Goal: Information Seeking & Learning: Understand process/instructions

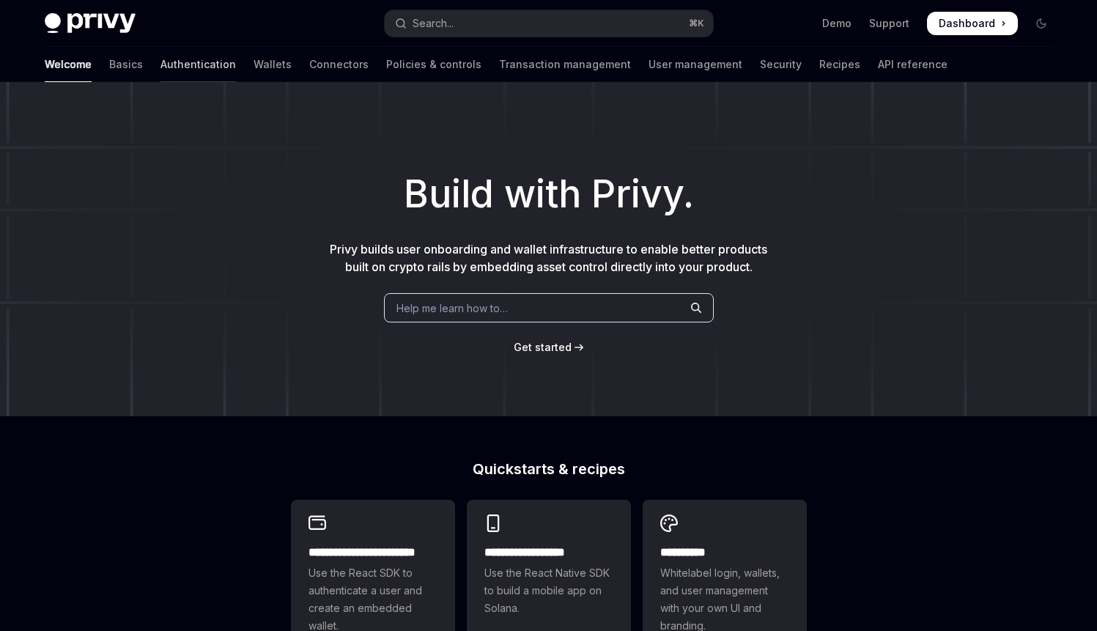
click at [161, 65] on link "Authentication" at bounding box center [198, 64] width 75 height 35
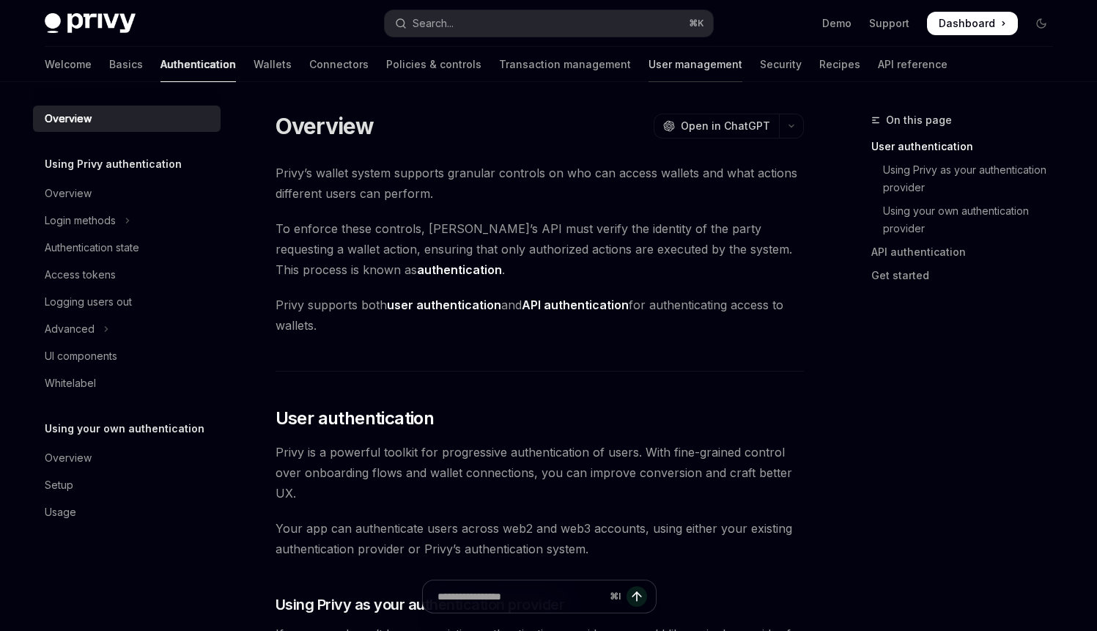
click at [649, 58] on link "User management" at bounding box center [696, 64] width 94 height 35
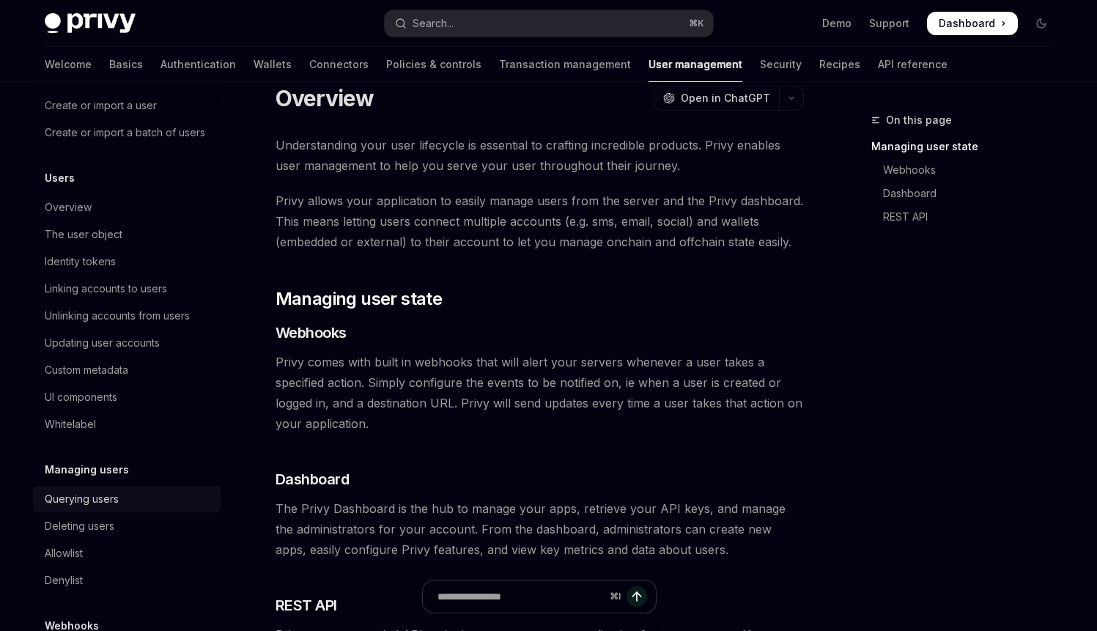
scroll to position [107, 0]
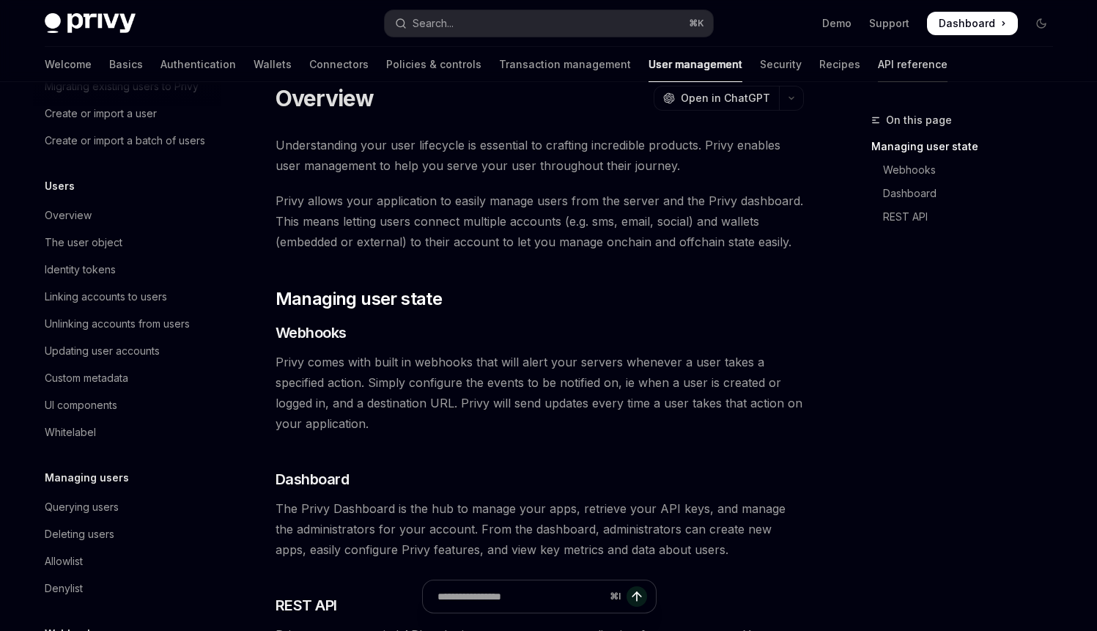
click at [878, 74] on link "API reference" at bounding box center [913, 64] width 70 height 35
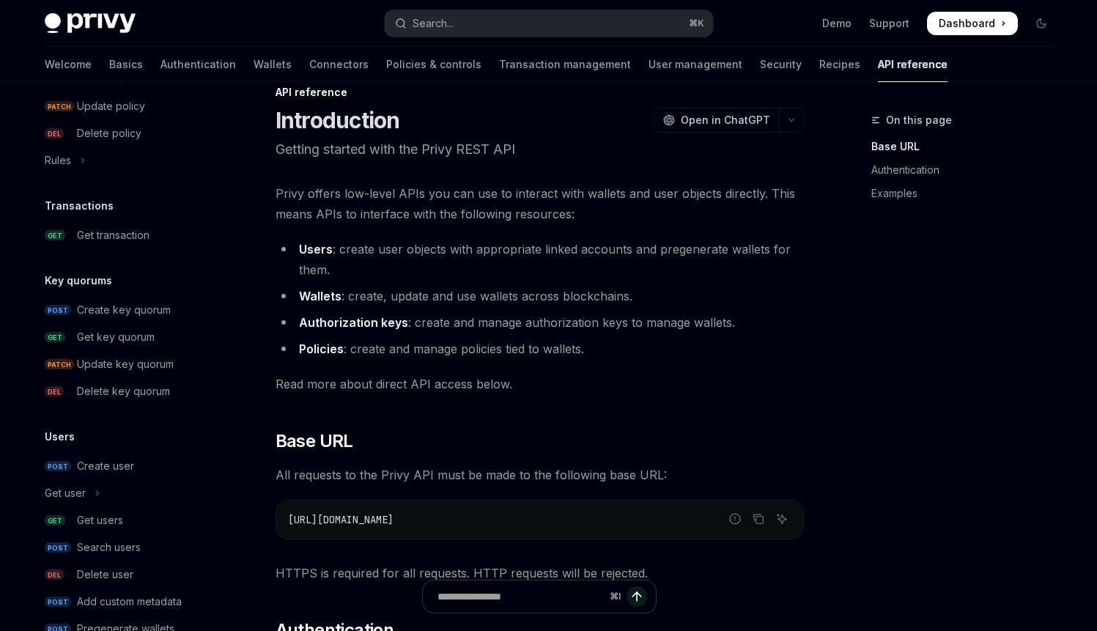
scroll to position [934, 0]
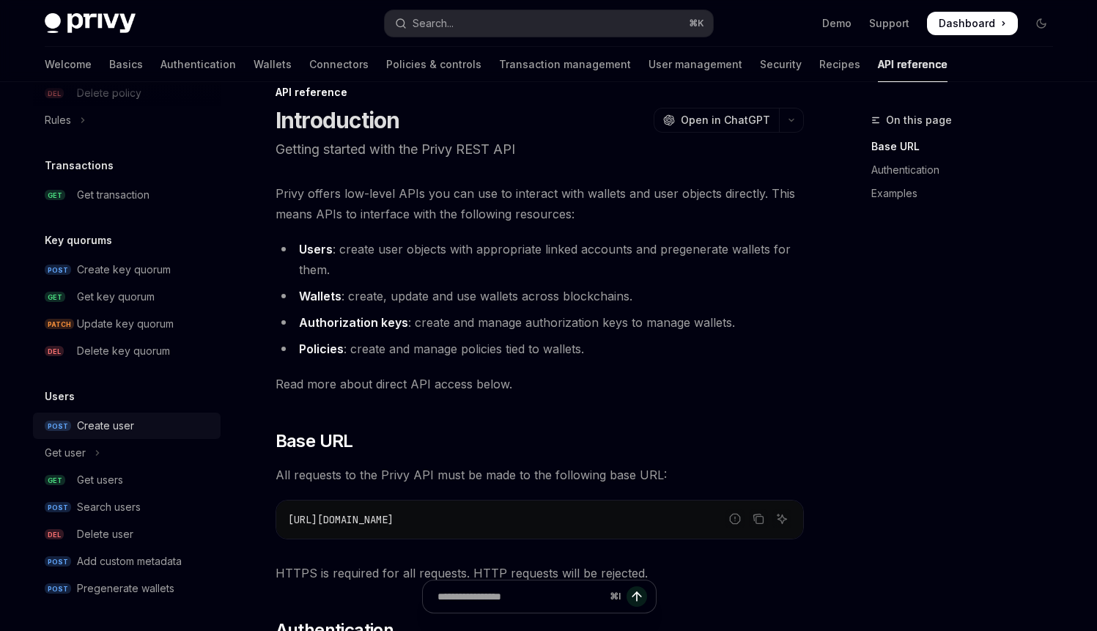
click at [119, 433] on div "Create user" at bounding box center [105, 426] width 57 height 18
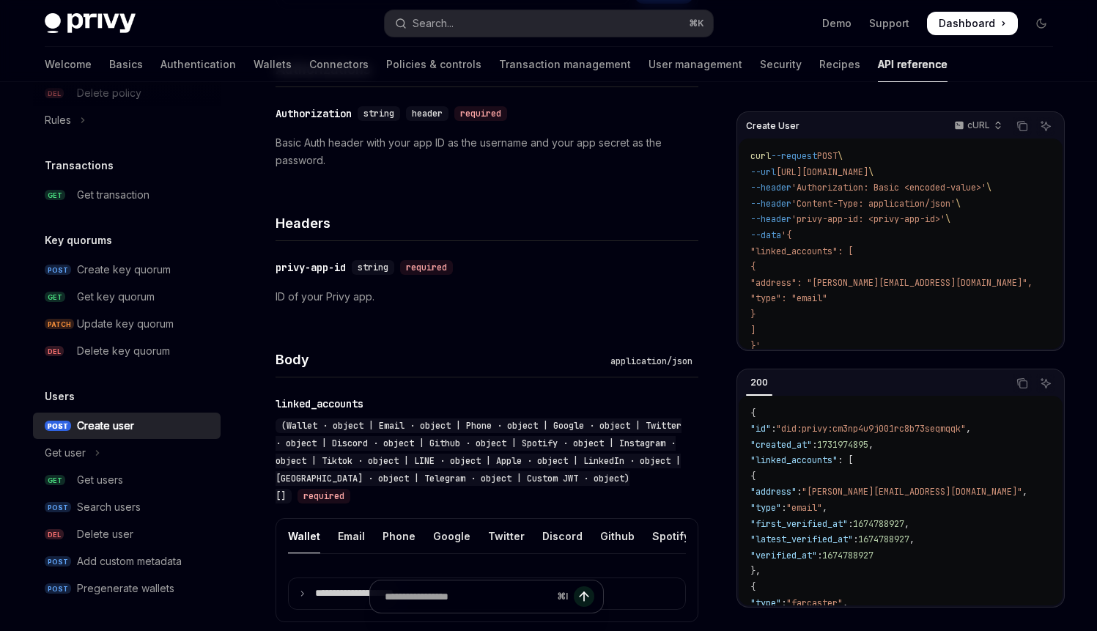
scroll to position [255, 0]
click at [979, 122] on p "cURL" at bounding box center [979, 125] width 23 height 12
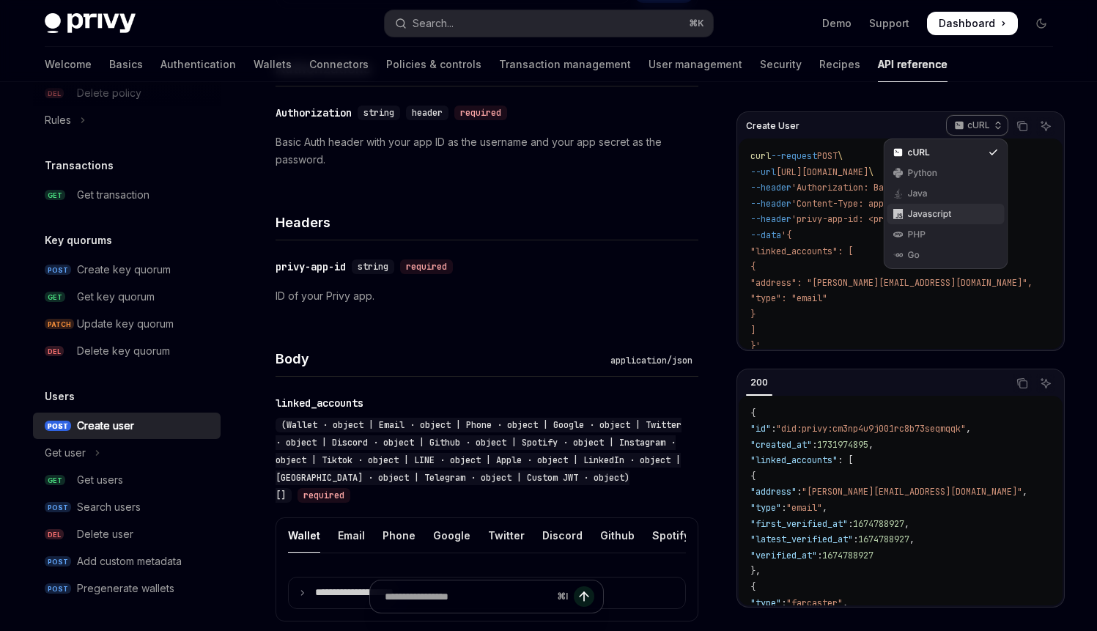
click at [938, 212] on div "Javascript" at bounding box center [946, 214] width 76 height 12
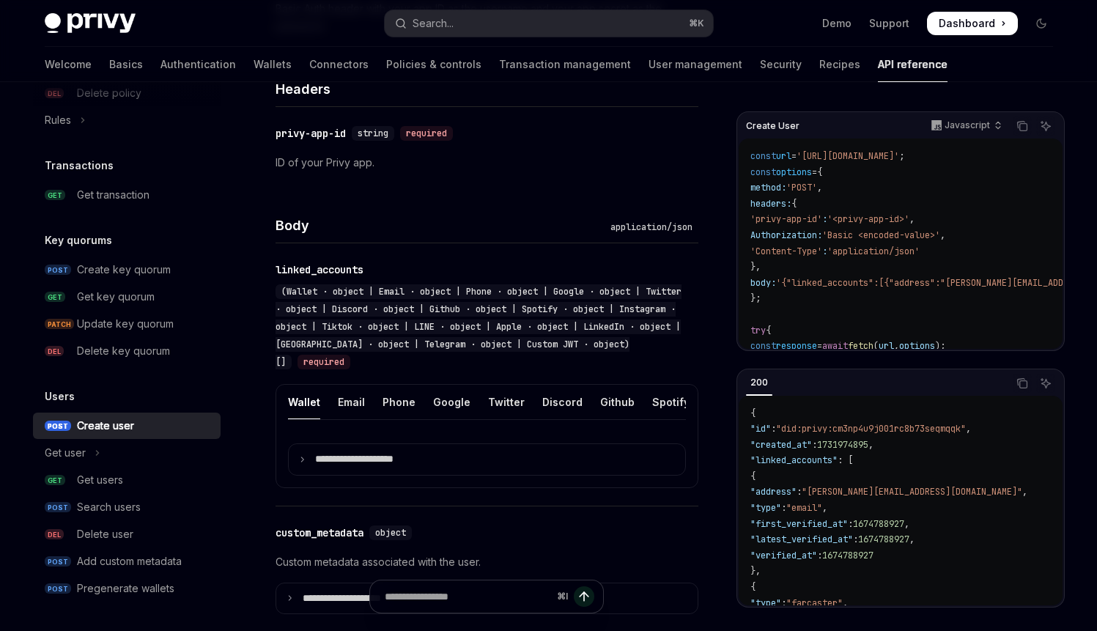
scroll to position [393, 0]
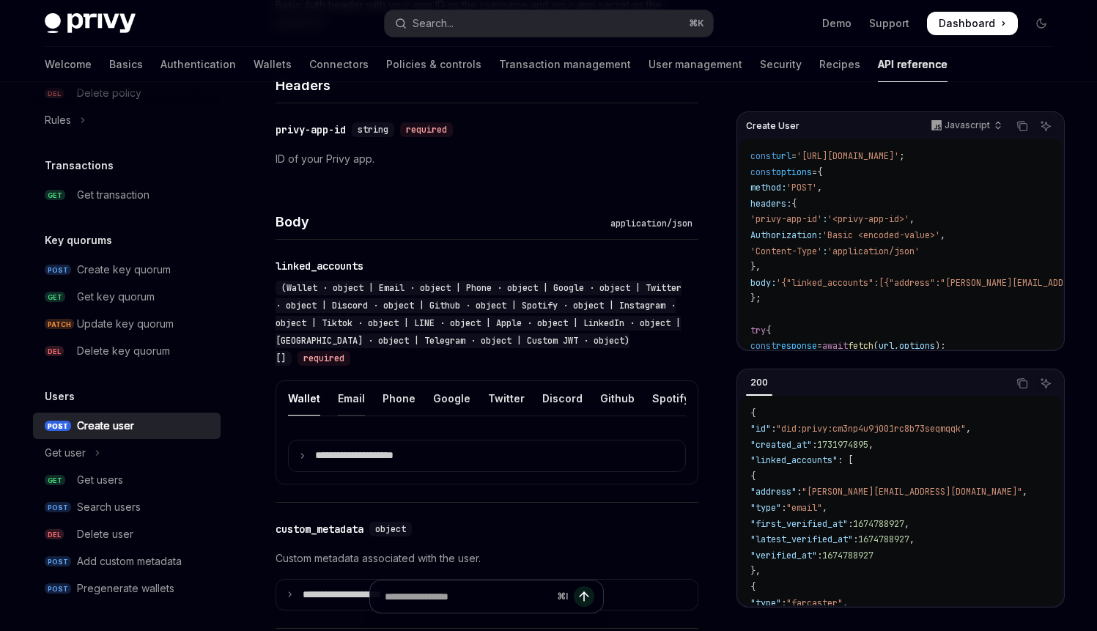
click at [342, 396] on div "Email" at bounding box center [351, 398] width 27 height 34
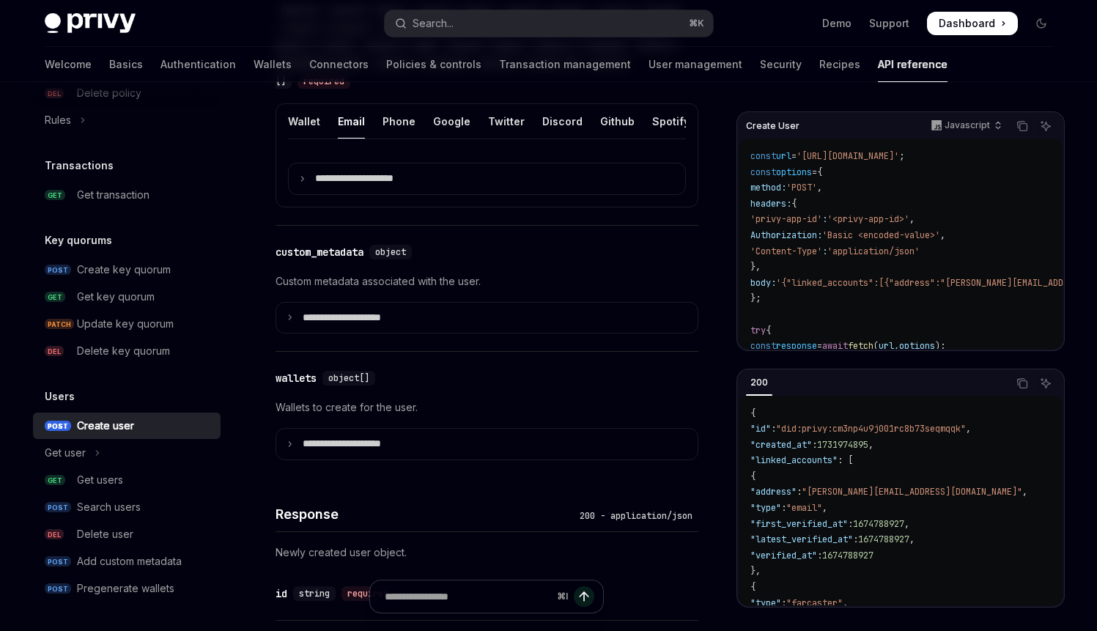
scroll to position [668, 0]
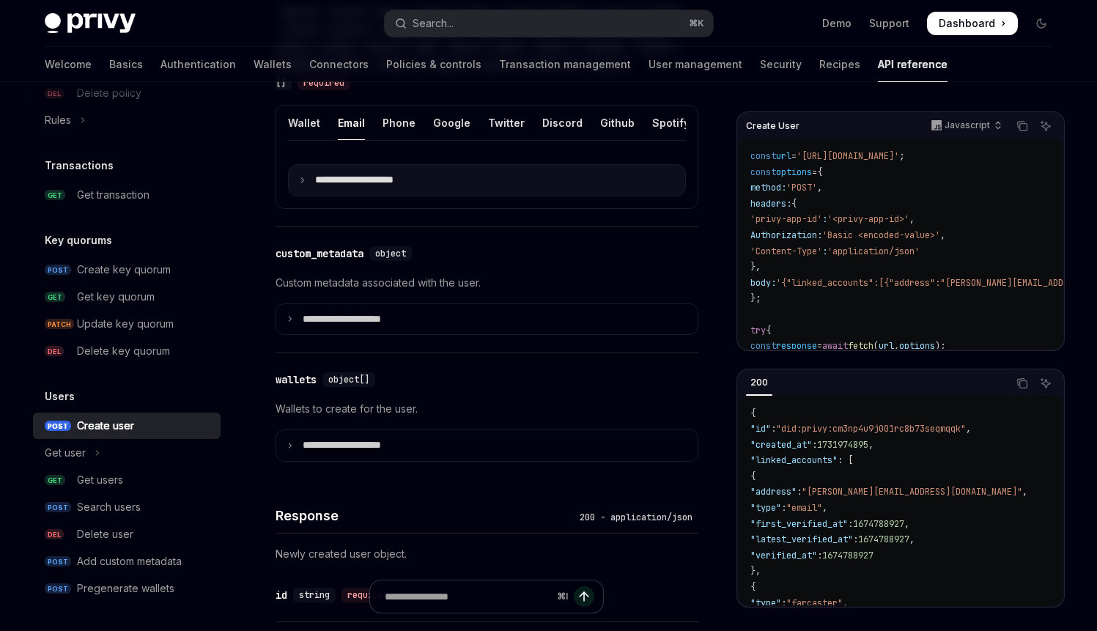
click at [362, 185] on p "**********" at bounding box center [366, 180] width 102 height 13
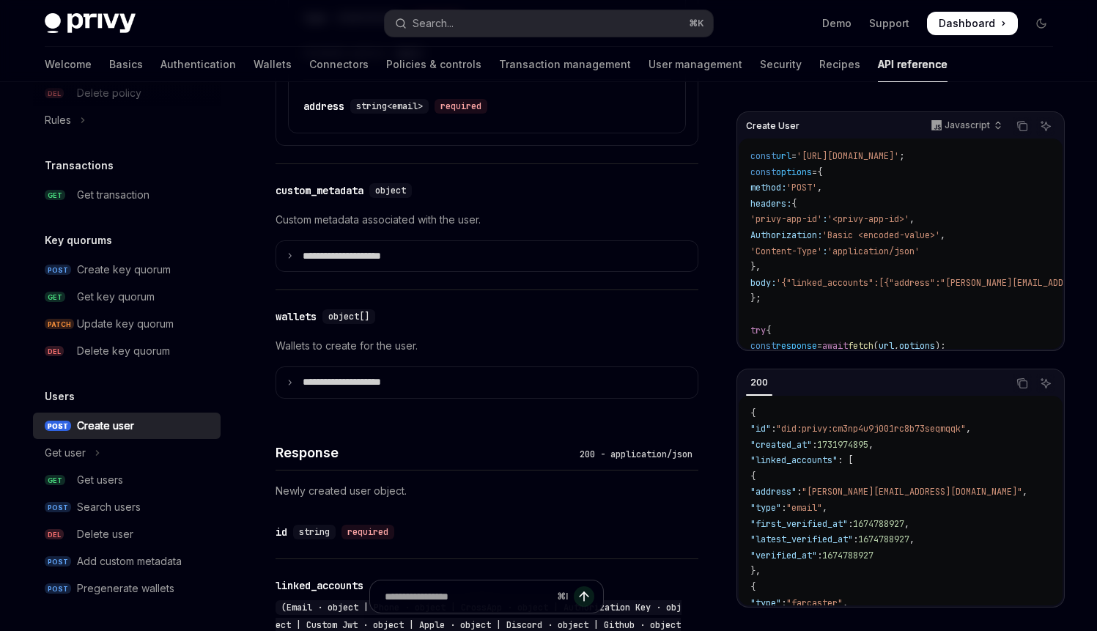
scroll to position [880, 0]
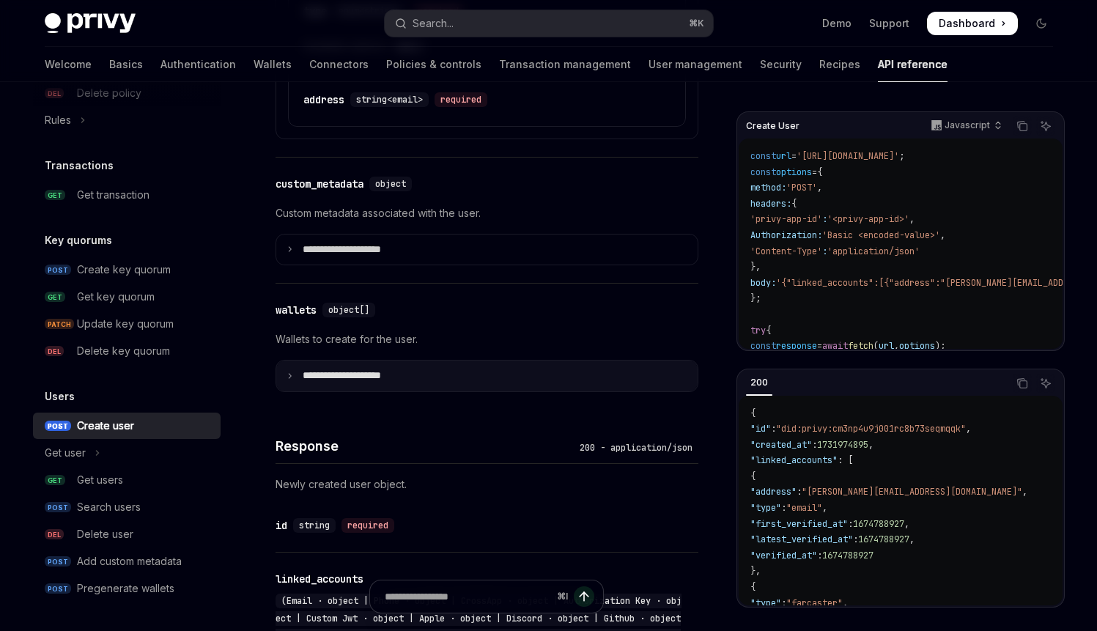
click at [399, 383] on p "**********" at bounding box center [354, 375] width 102 height 13
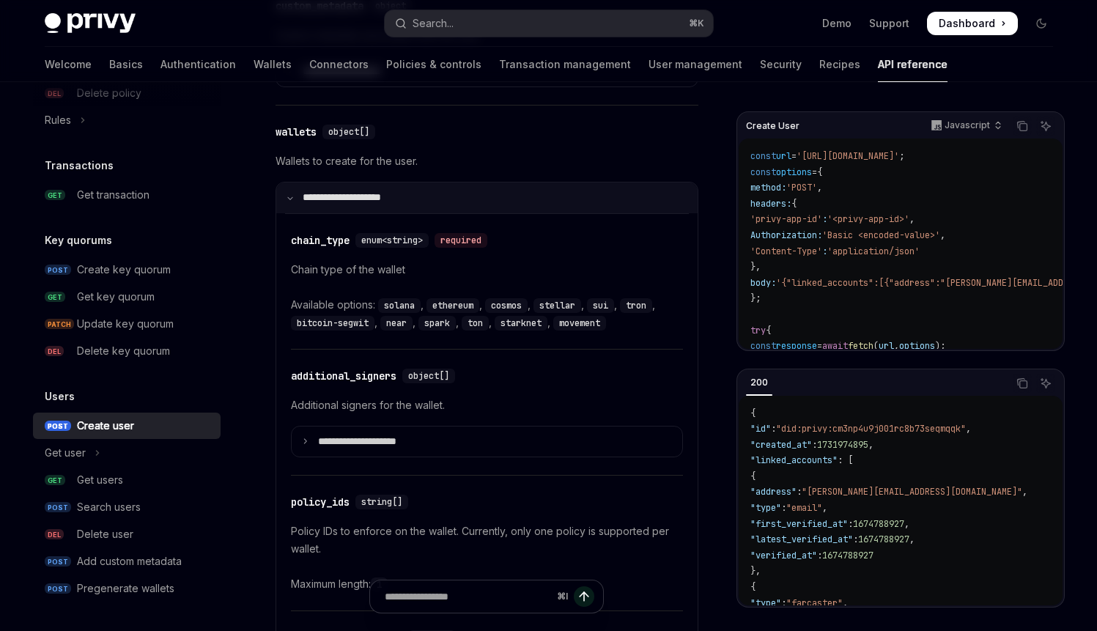
scroll to position [1060, 0]
click at [359, 202] on p "**********" at bounding box center [351, 195] width 97 height 13
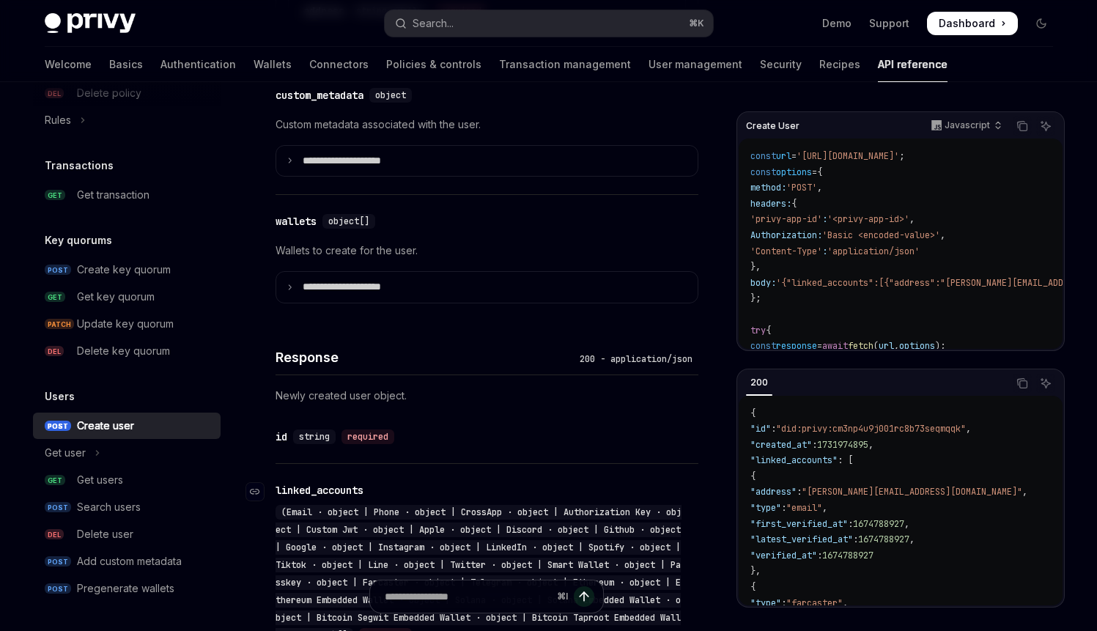
scroll to position [960, 0]
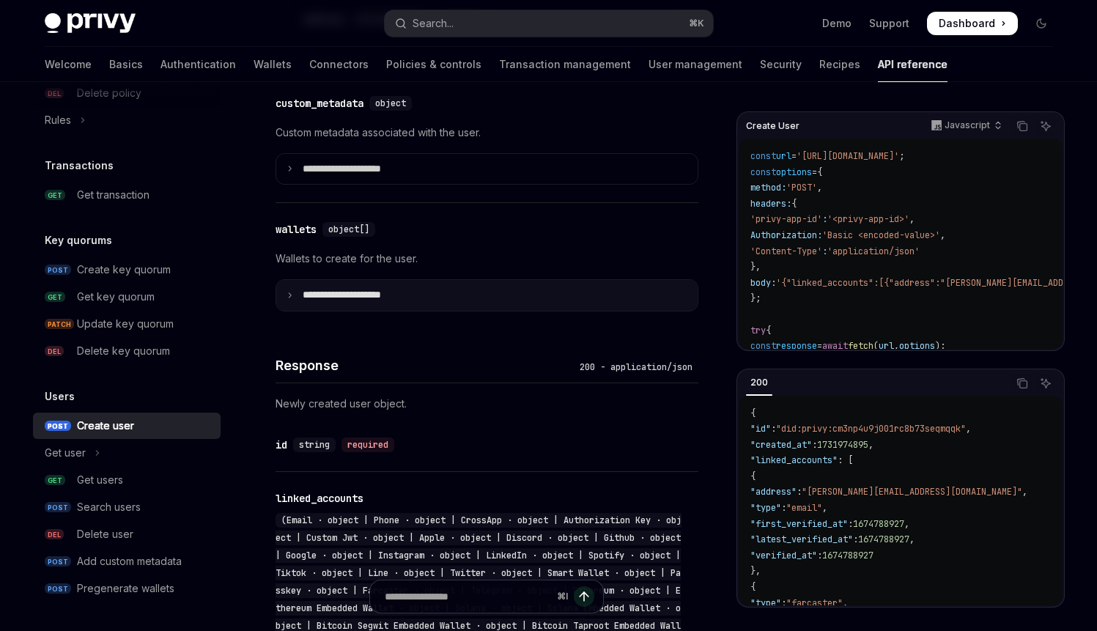
click at [391, 301] on p "**********" at bounding box center [354, 295] width 102 height 13
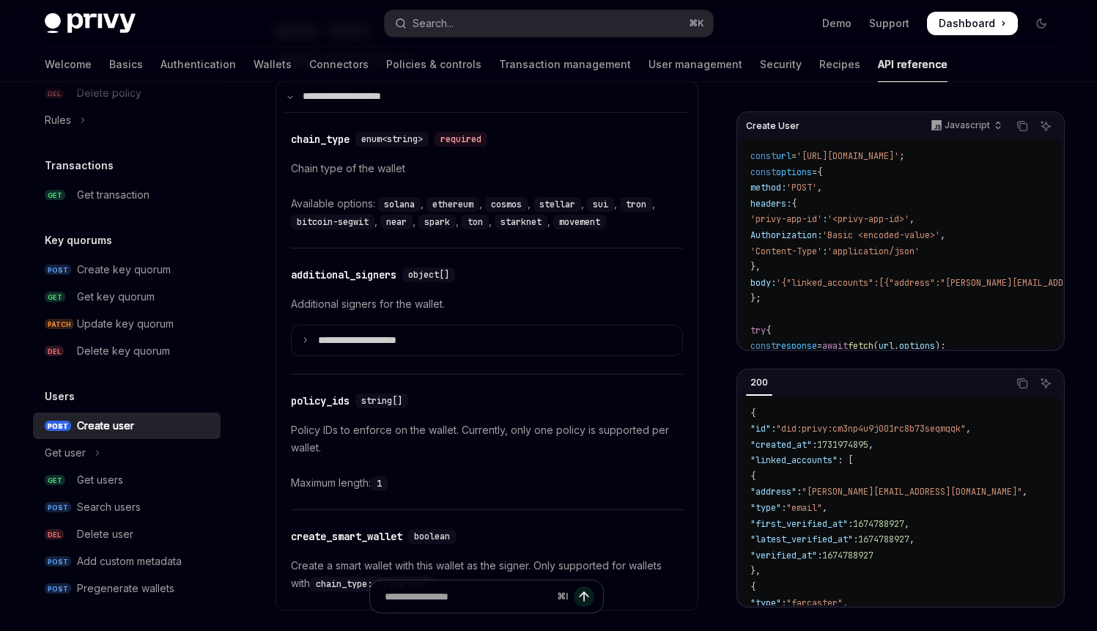
scroll to position [1167, 0]
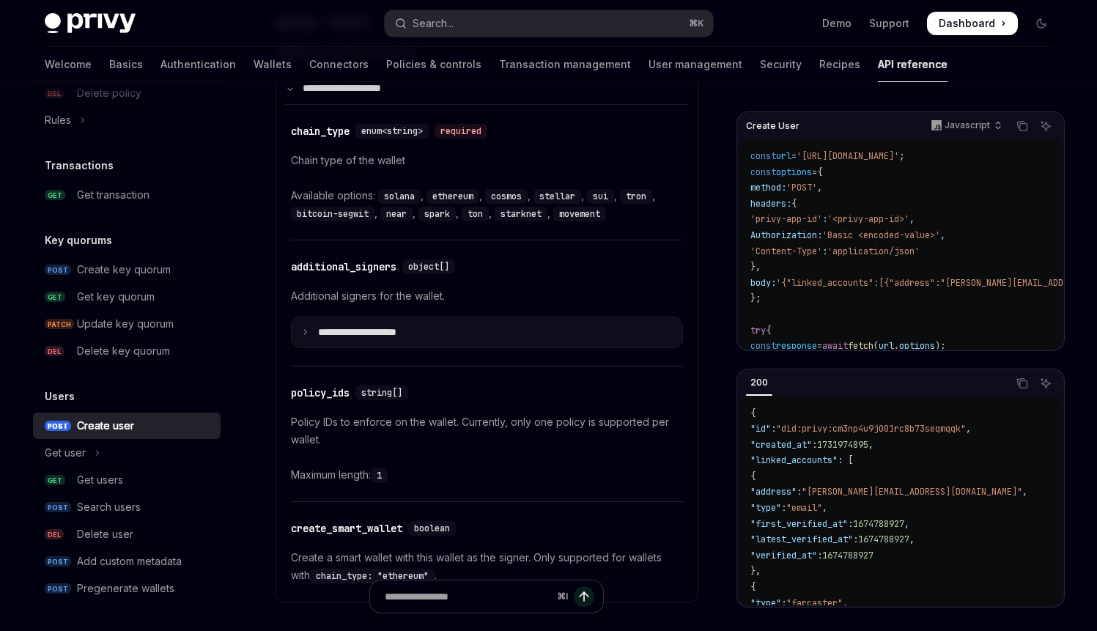
click at [409, 339] on p "**********" at bounding box center [369, 332] width 102 height 13
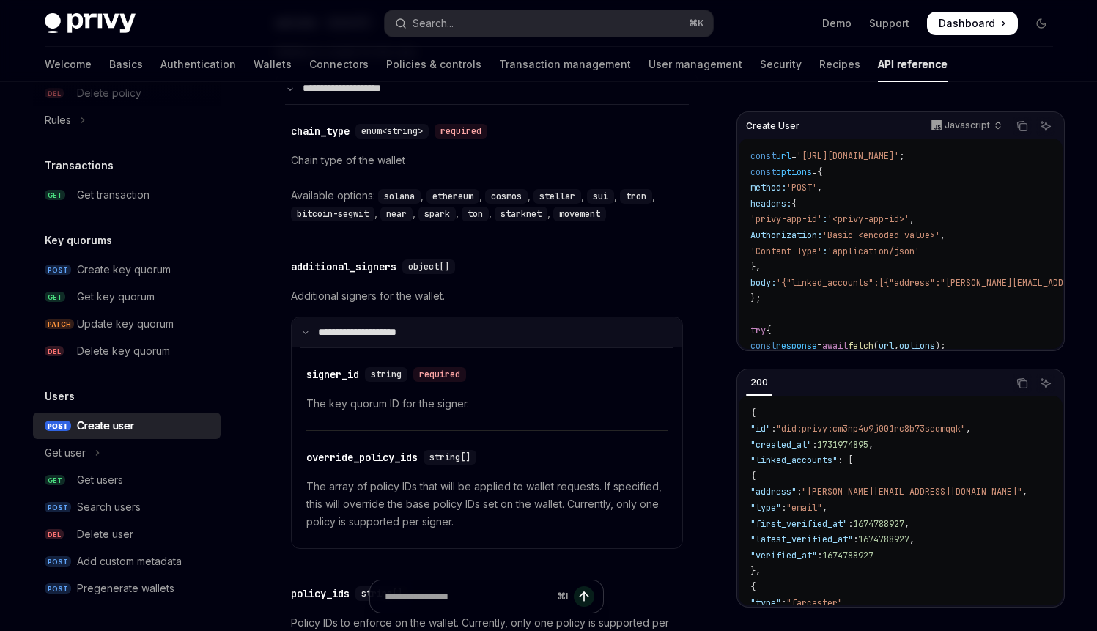
scroll to position [1208, 0]
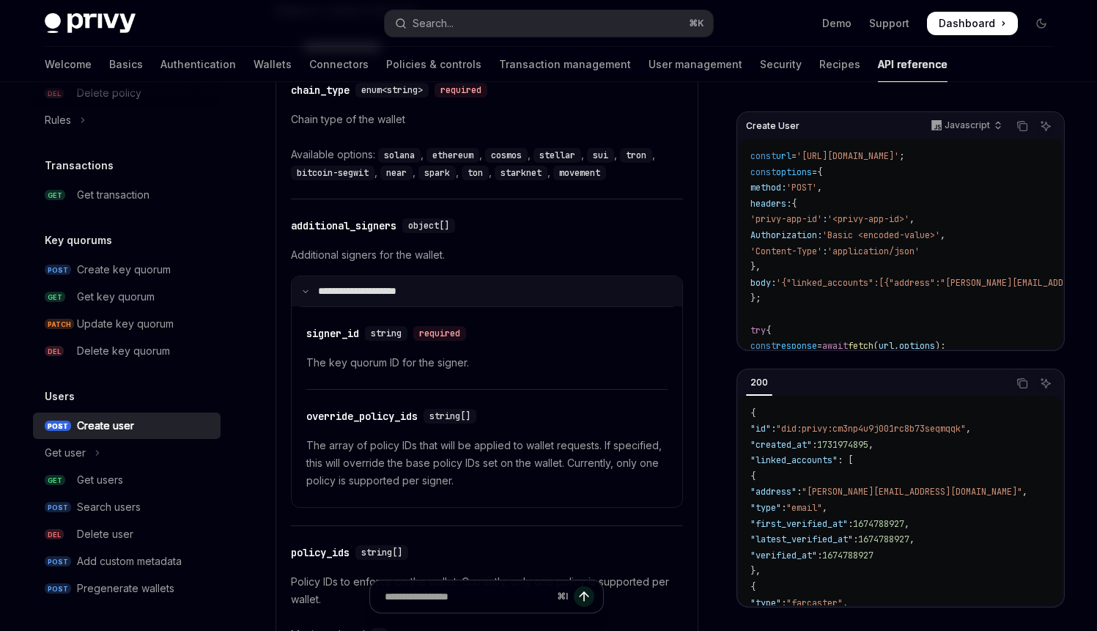
click at [413, 298] on p "**********" at bounding box center [366, 291] width 97 height 13
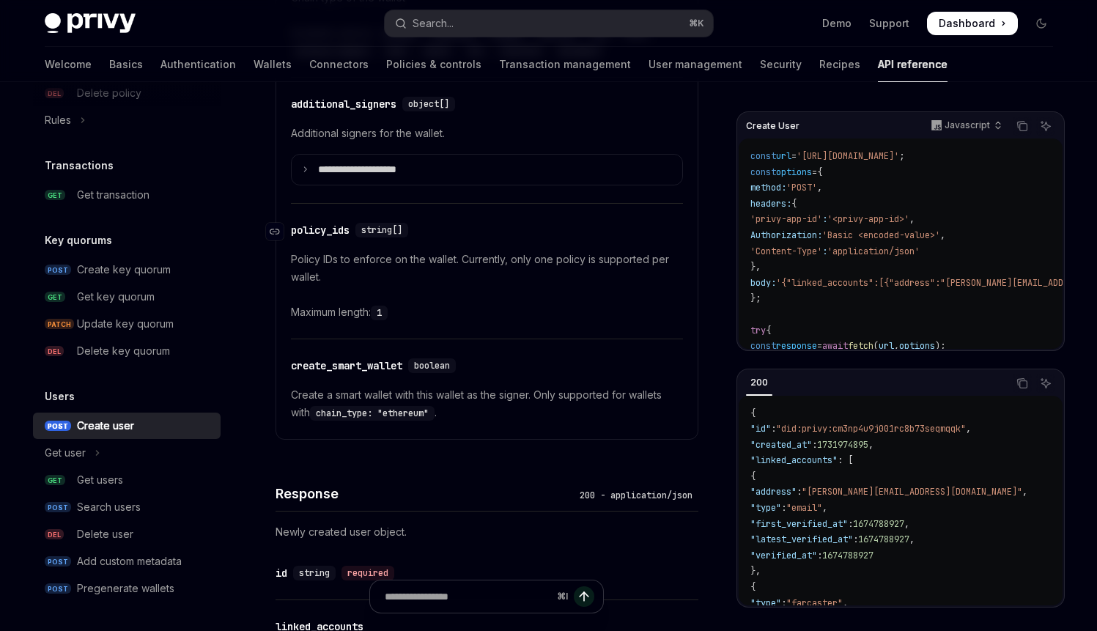
scroll to position [1332, 0]
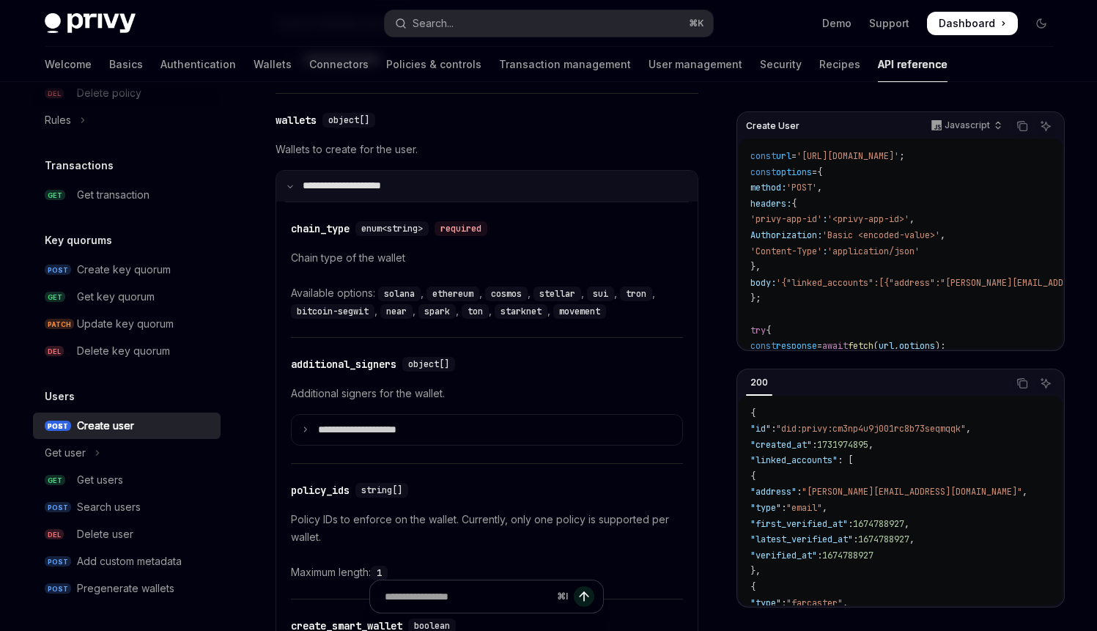
click at [378, 193] on p "**********" at bounding box center [351, 186] width 97 height 13
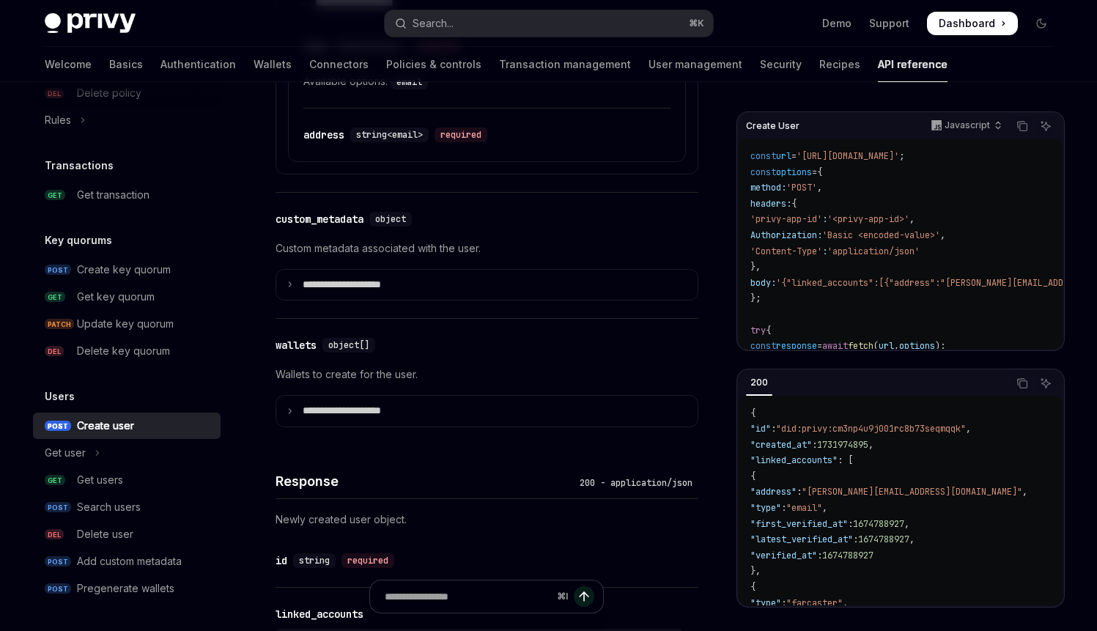
scroll to position [846, 0]
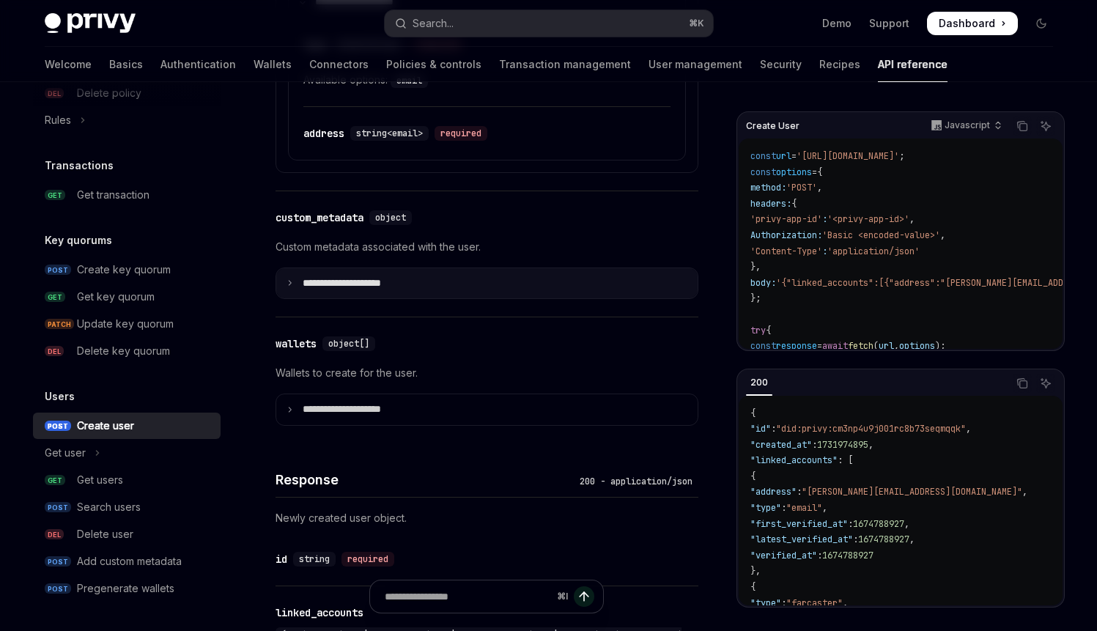
click at [395, 290] on p "**********" at bounding box center [354, 283] width 102 height 13
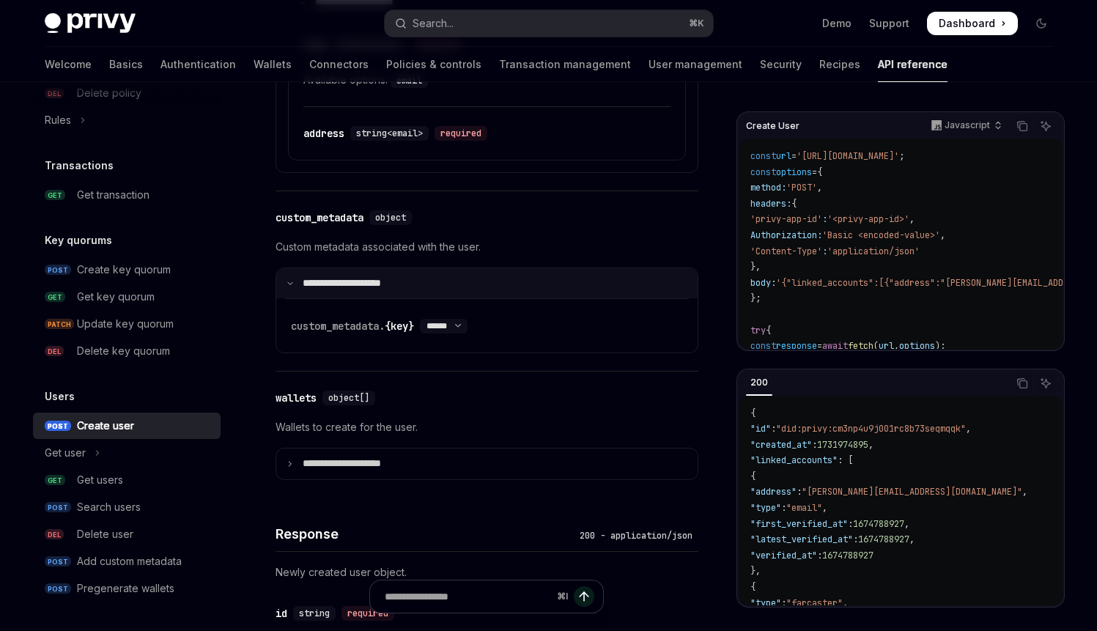
click at [395, 290] on p "**********" at bounding box center [351, 283] width 97 height 13
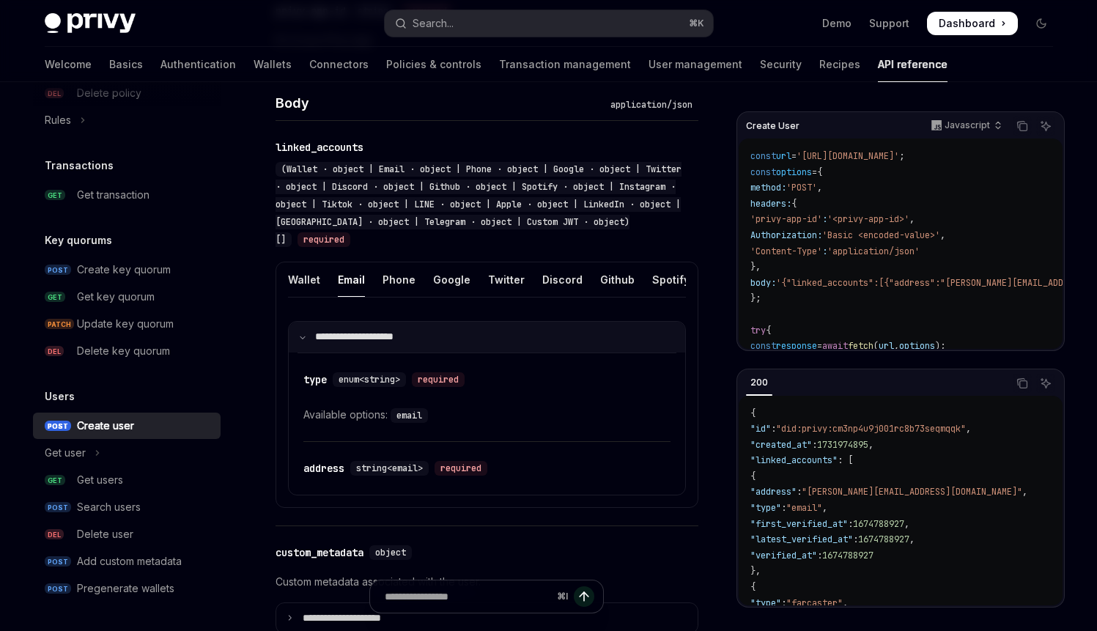
click at [397, 353] on summary "**********" at bounding box center [487, 337] width 397 height 31
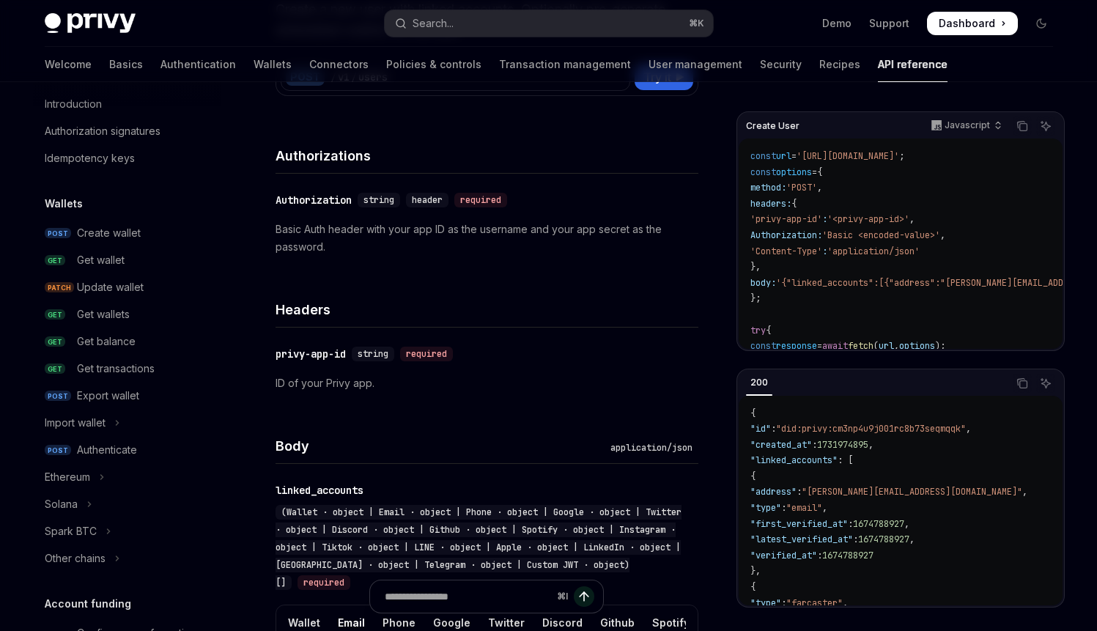
scroll to position [40, 0]
click at [127, 283] on div "Update wallet" at bounding box center [110, 287] width 67 height 18
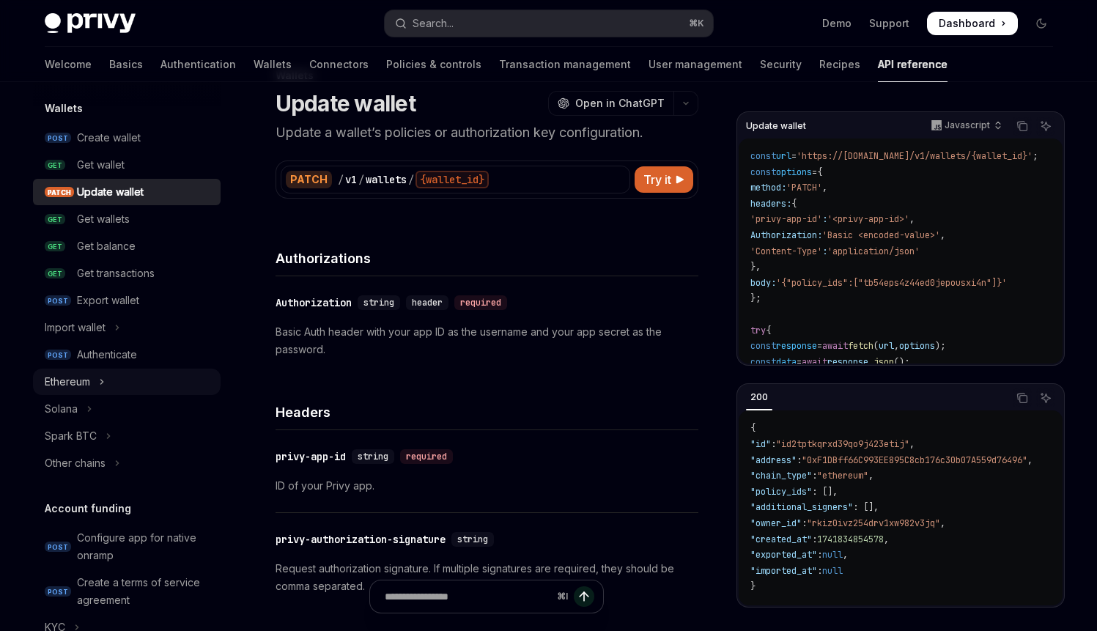
scroll to position [136, 0]
click at [80, 369] on button "Ethereum" at bounding box center [127, 381] width 188 height 26
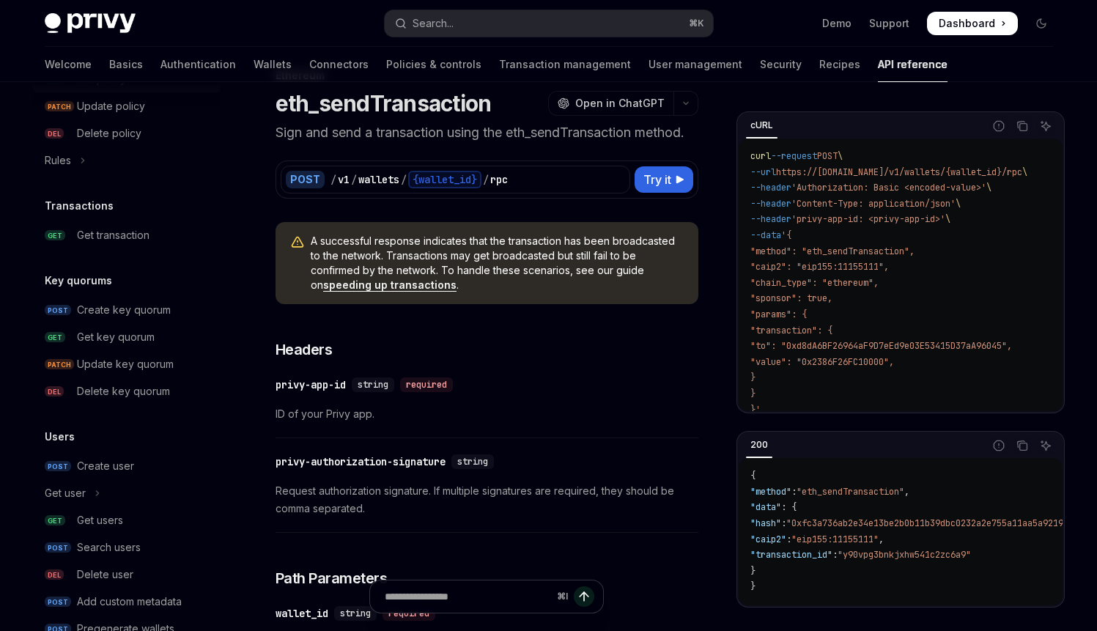
scroll to position [1097, 0]
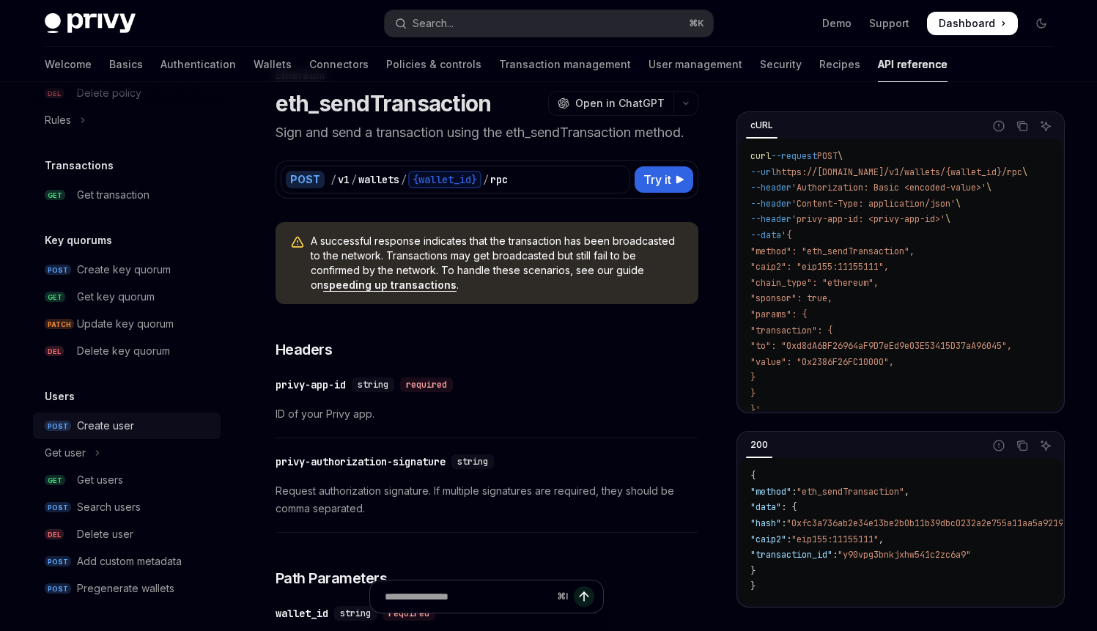
click at [133, 429] on div "Create user" at bounding box center [144, 426] width 135 height 18
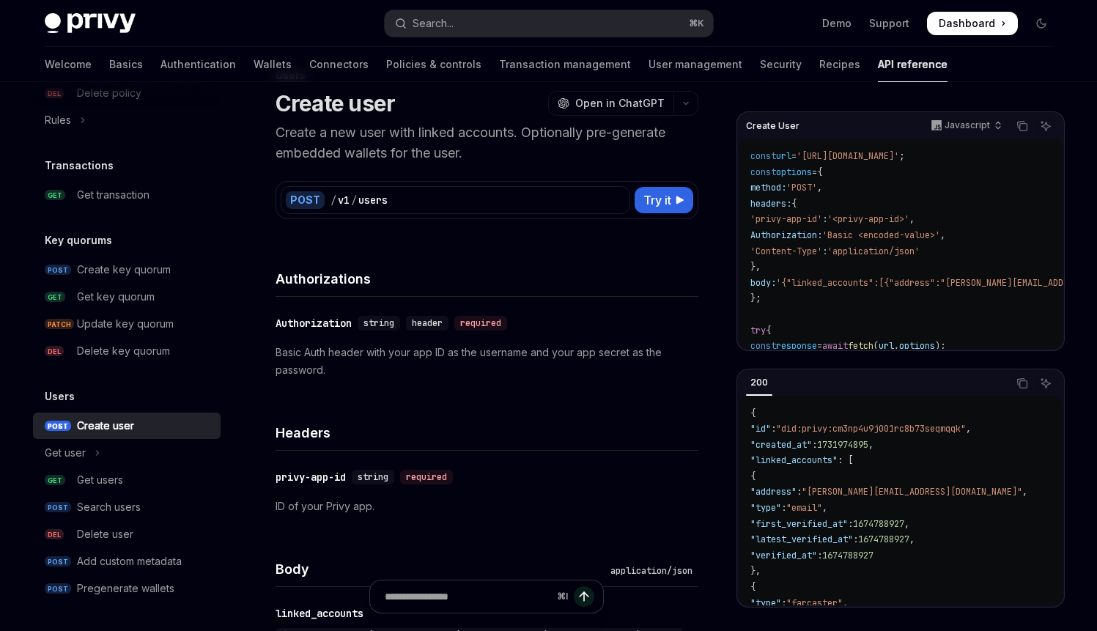
click at [797, 243] on code "const url = '[URL][DOMAIN_NAME]' ; const options = { method: 'POST' , headers: …" at bounding box center [1022, 291] width 543 height 285
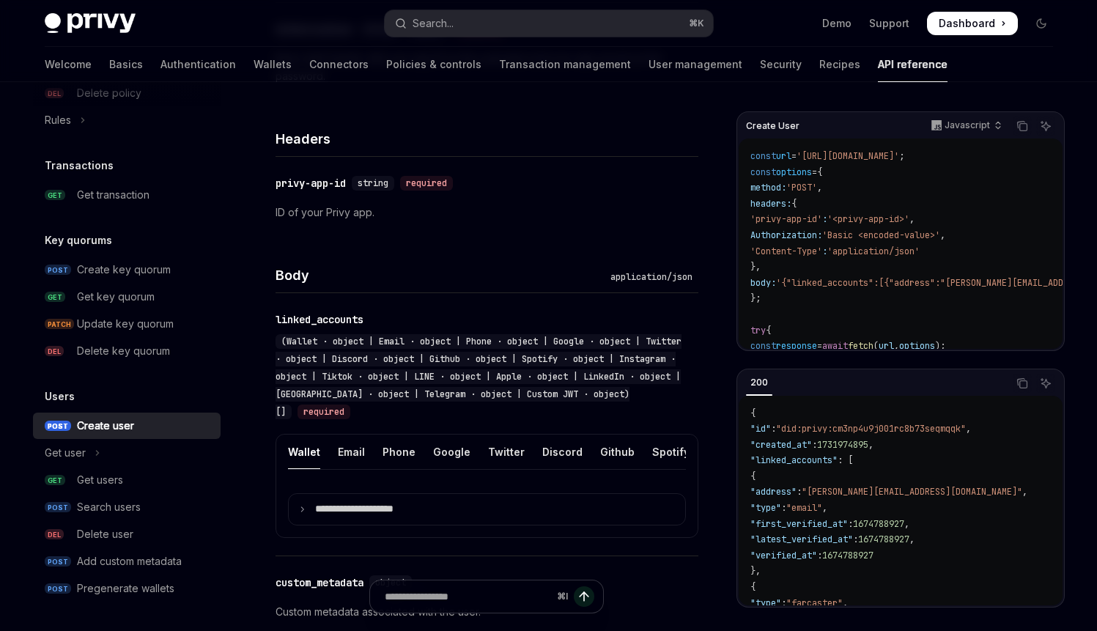
scroll to position [342, 0]
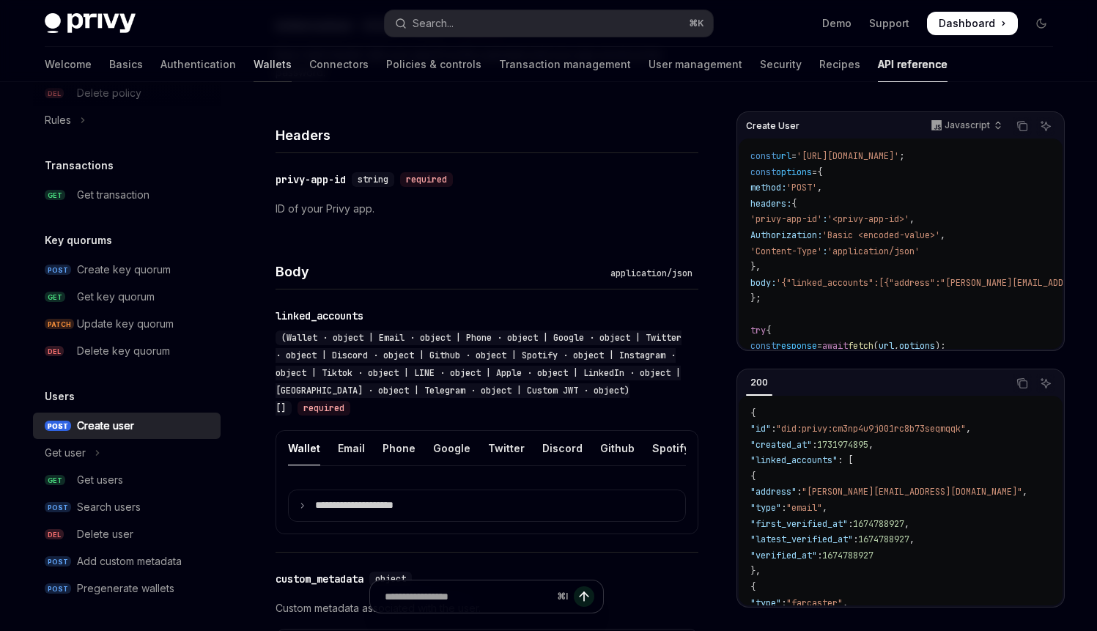
click at [254, 58] on link "Wallets" at bounding box center [273, 64] width 38 height 35
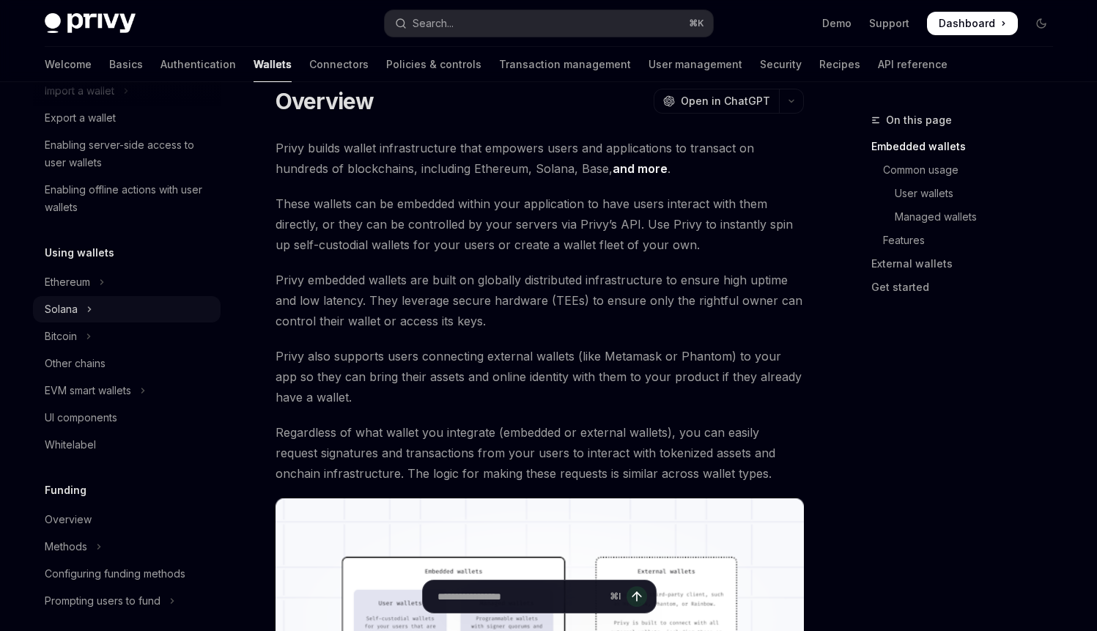
scroll to position [222, 0]
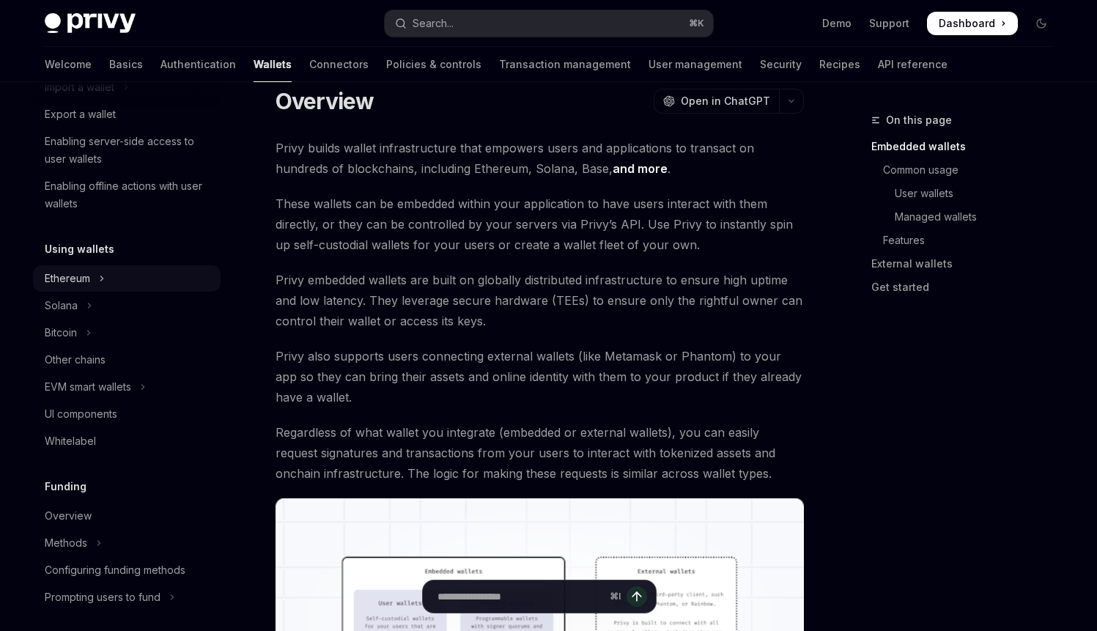
click at [79, 266] on button "Ethereum" at bounding box center [127, 278] width 188 height 26
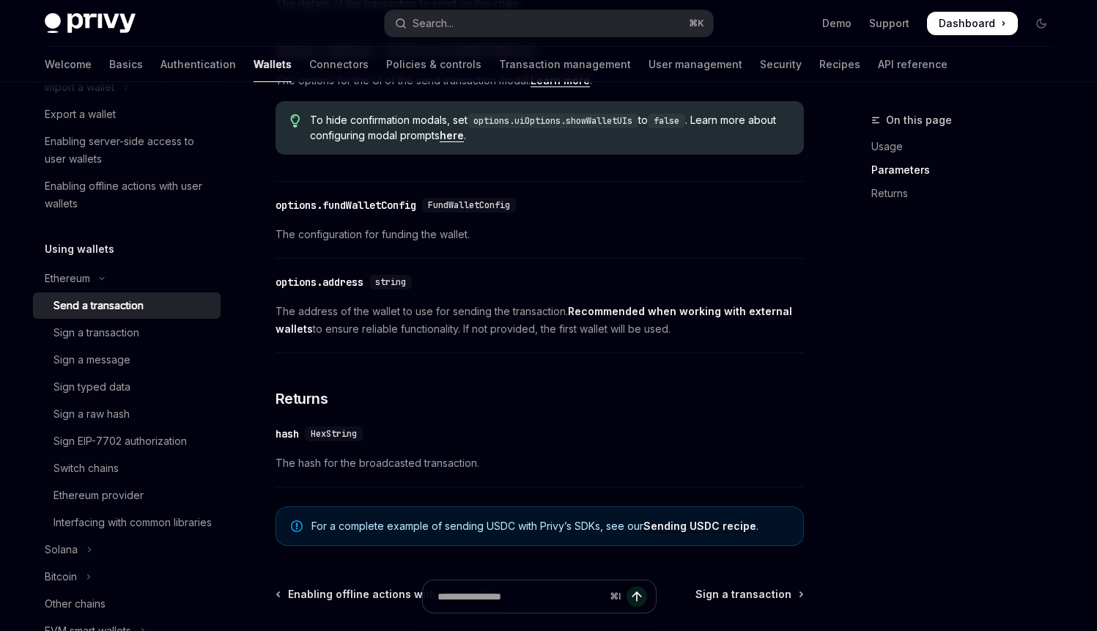
scroll to position [778, 0]
click at [531, 68] on link "Transaction management" at bounding box center [565, 64] width 132 height 35
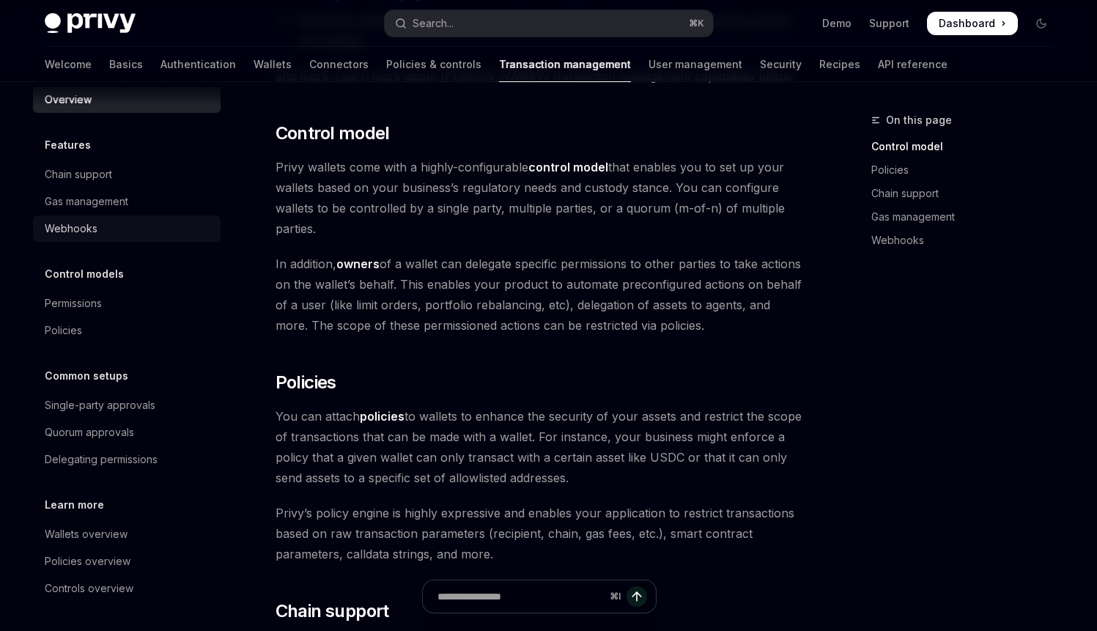
scroll to position [288, 0]
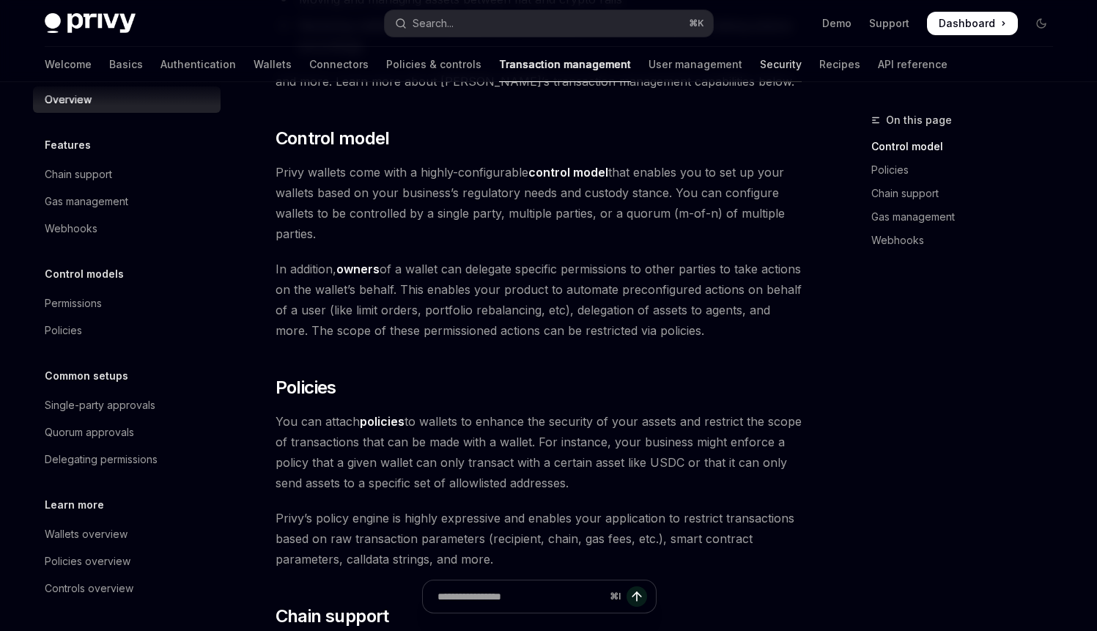
click at [760, 65] on link "Security" at bounding box center [781, 64] width 42 height 35
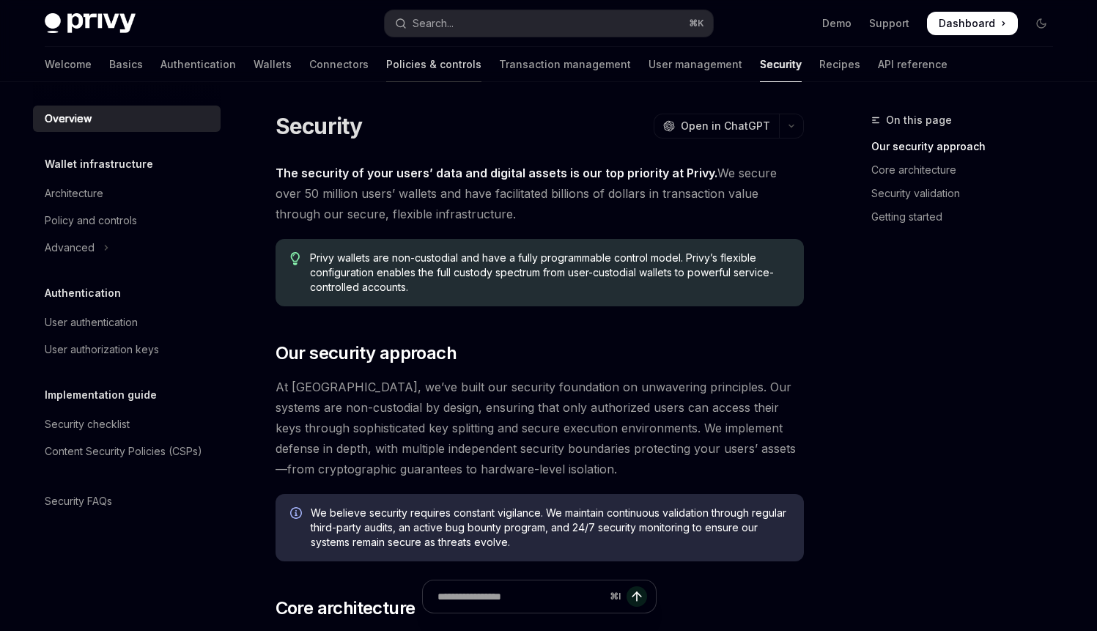
click at [386, 61] on link "Policies & controls" at bounding box center [433, 64] width 95 height 35
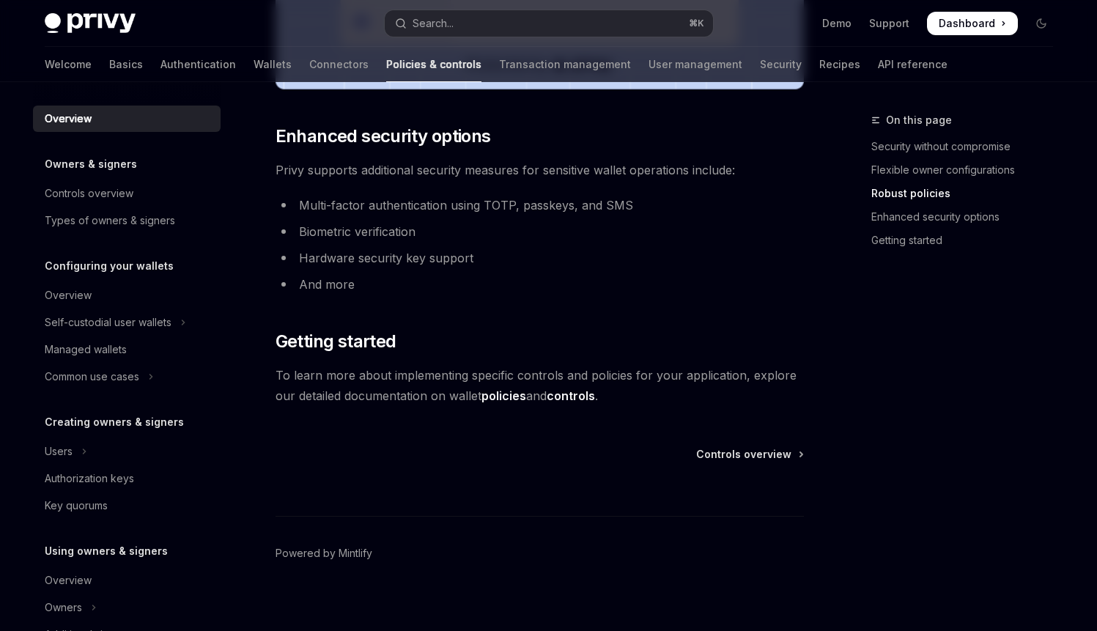
scroll to position [1240, 0]
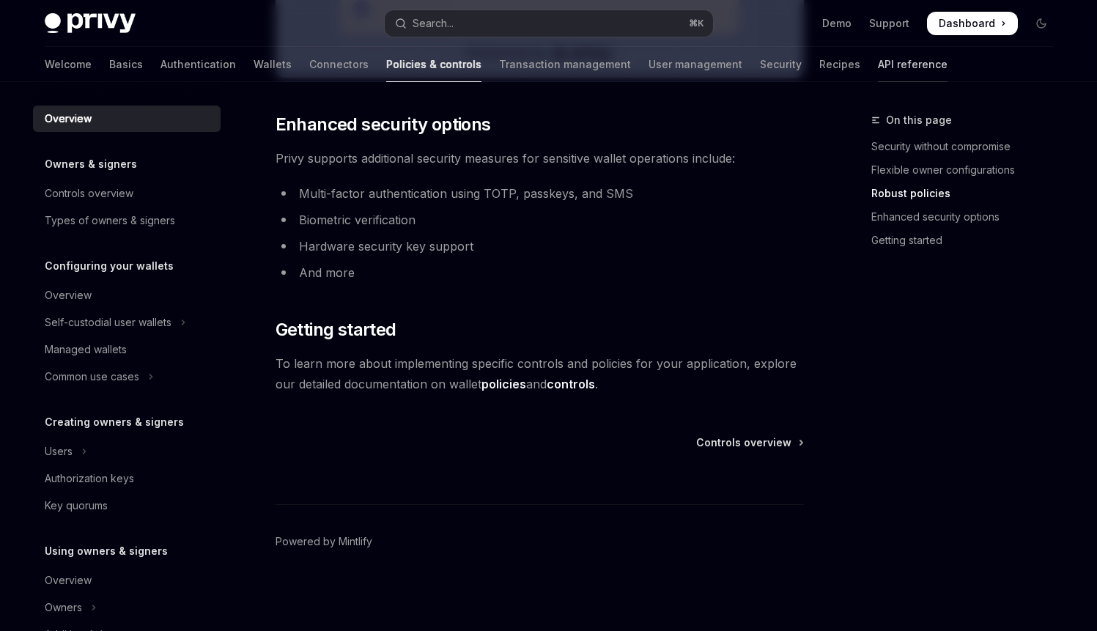
click at [878, 68] on link "API reference" at bounding box center [913, 64] width 70 height 35
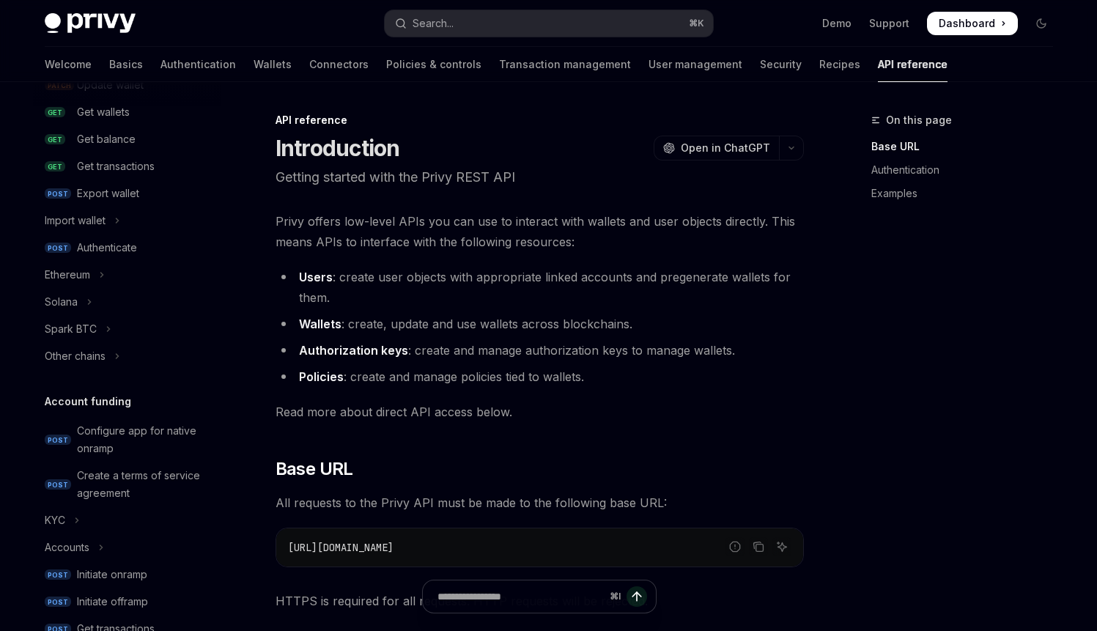
scroll to position [259, 0]
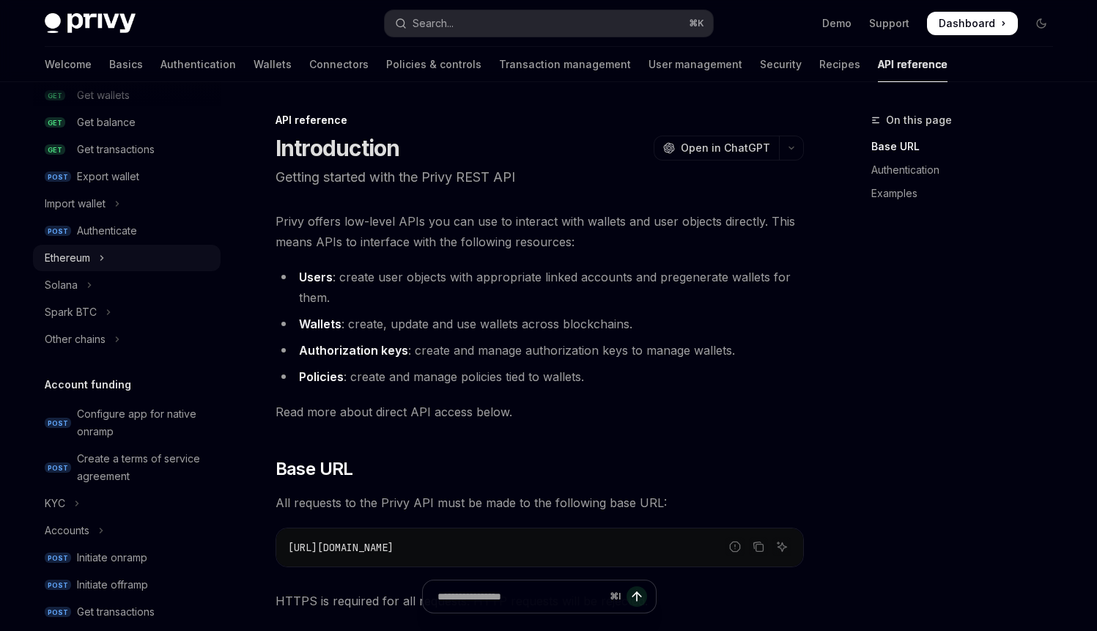
click at [105, 257] on button "Ethereum" at bounding box center [127, 258] width 188 height 26
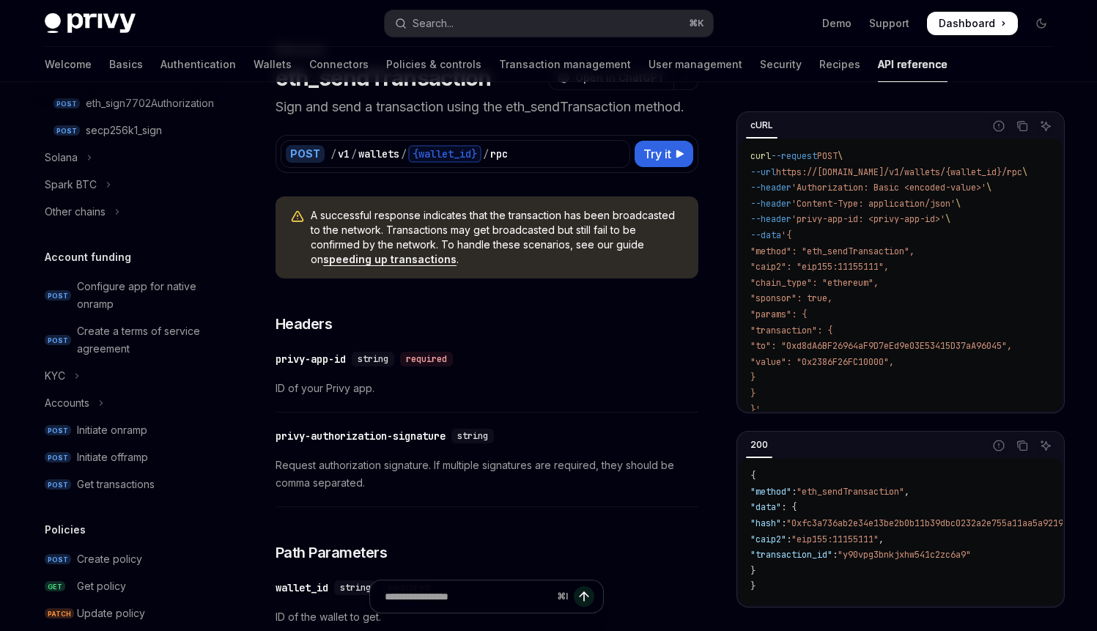
scroll to position [530, 0]
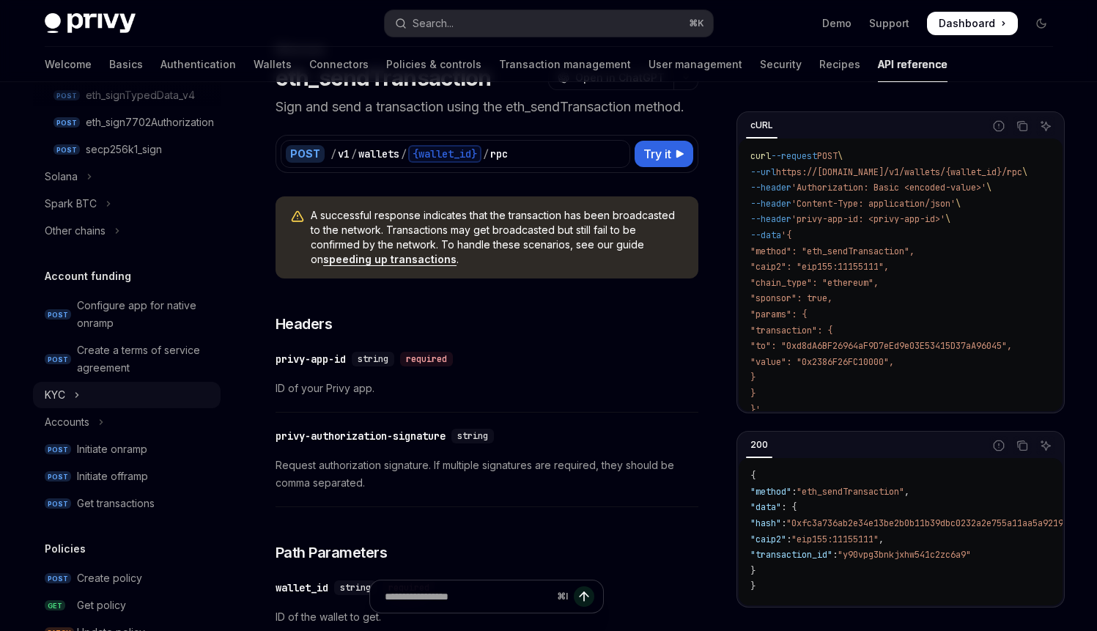
click at [67, 405] on button "KYC" at bounding box center [127, 395] width 188 height 26
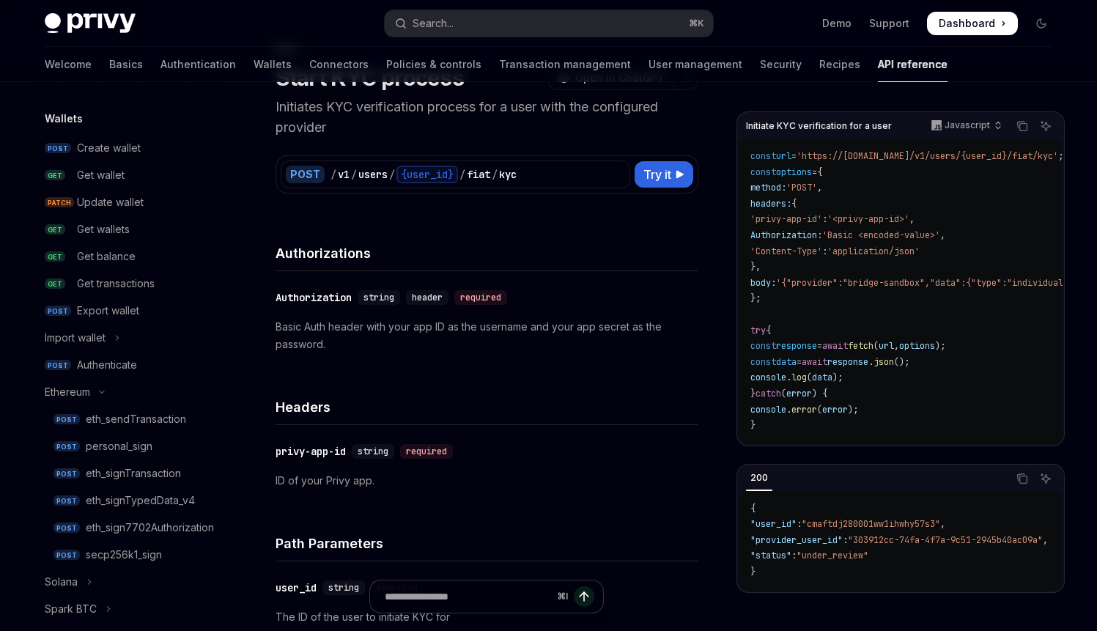
scroll to position [127, 0]
click at [112, 364] on div "Authenticate" at bounding box center [107, 363] width 60 height 18
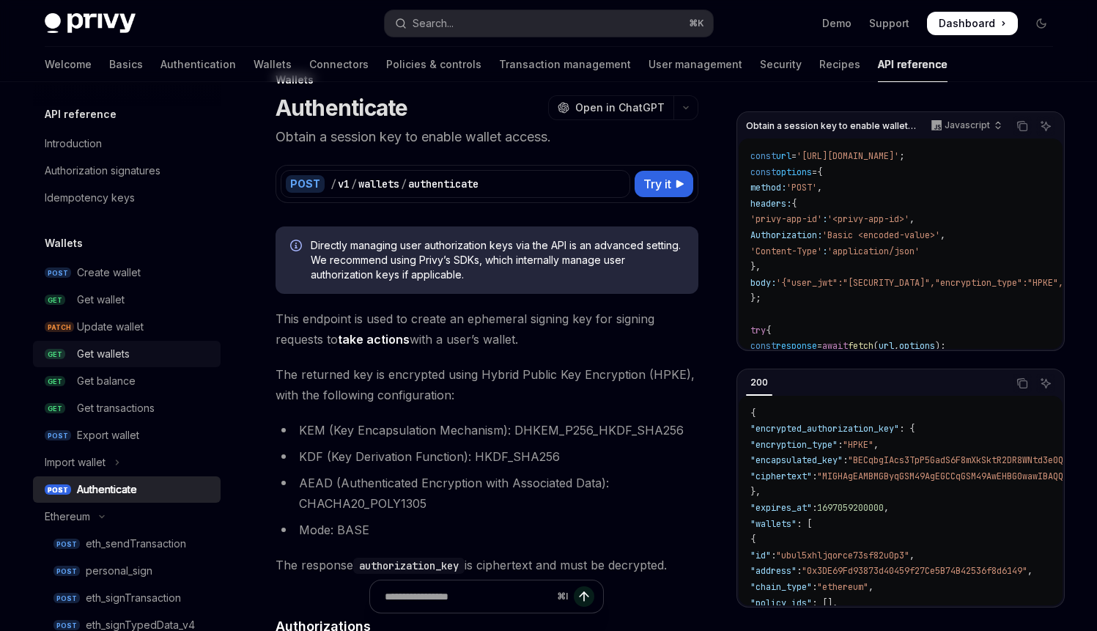
scroll to position [28, 0]
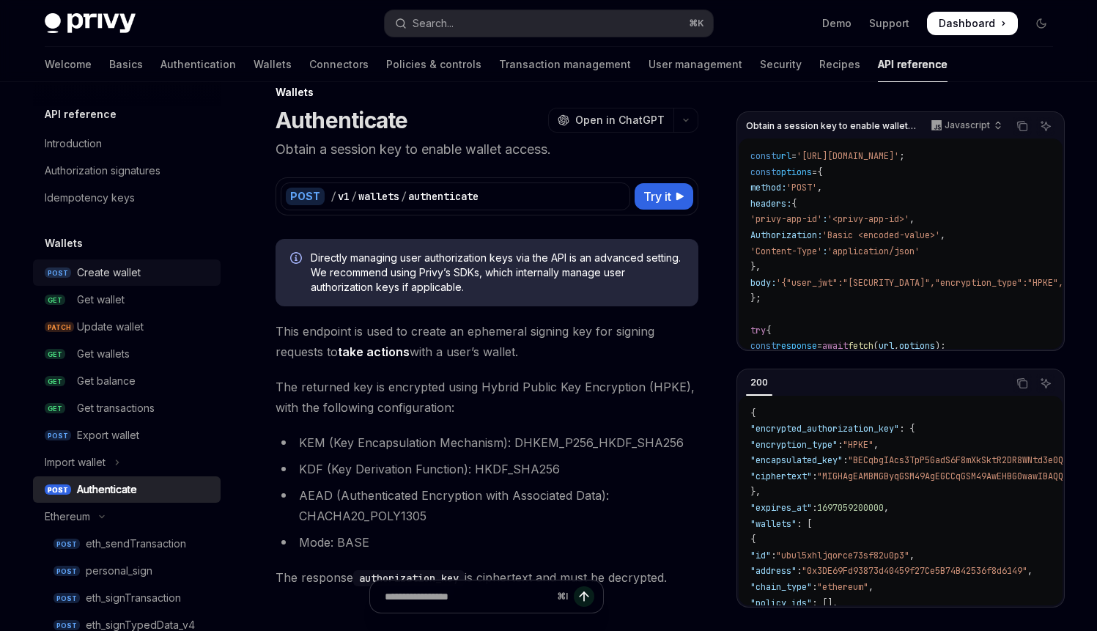
click at [130, 274] on div "Create wallet" at bounding box center [109, 273] width 64 height 18
type textarea "*"
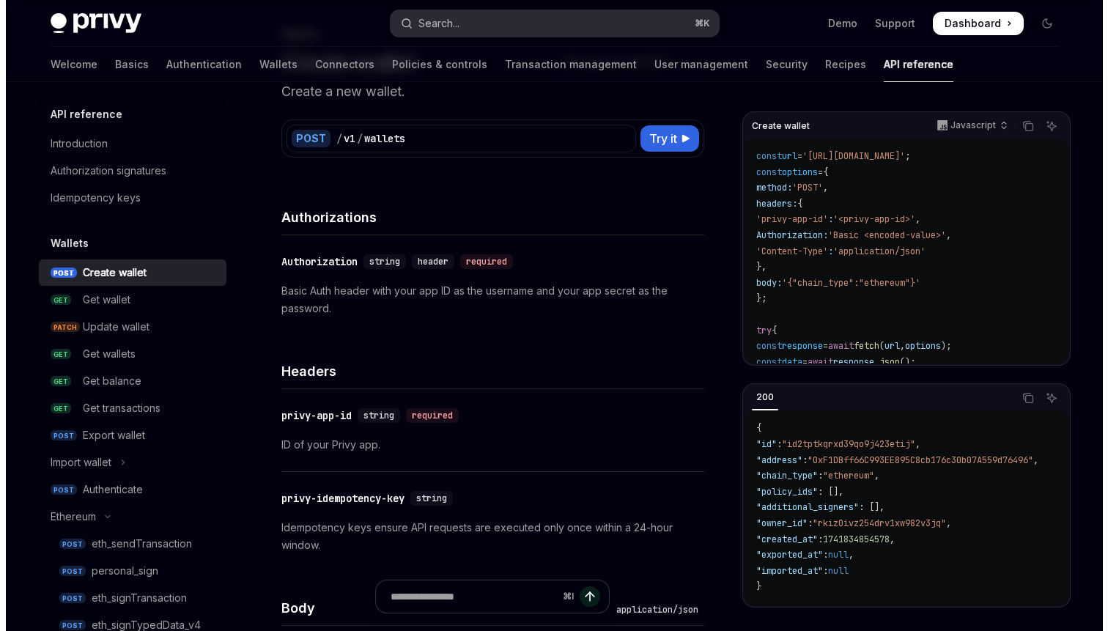
scroll to position [32, 0]
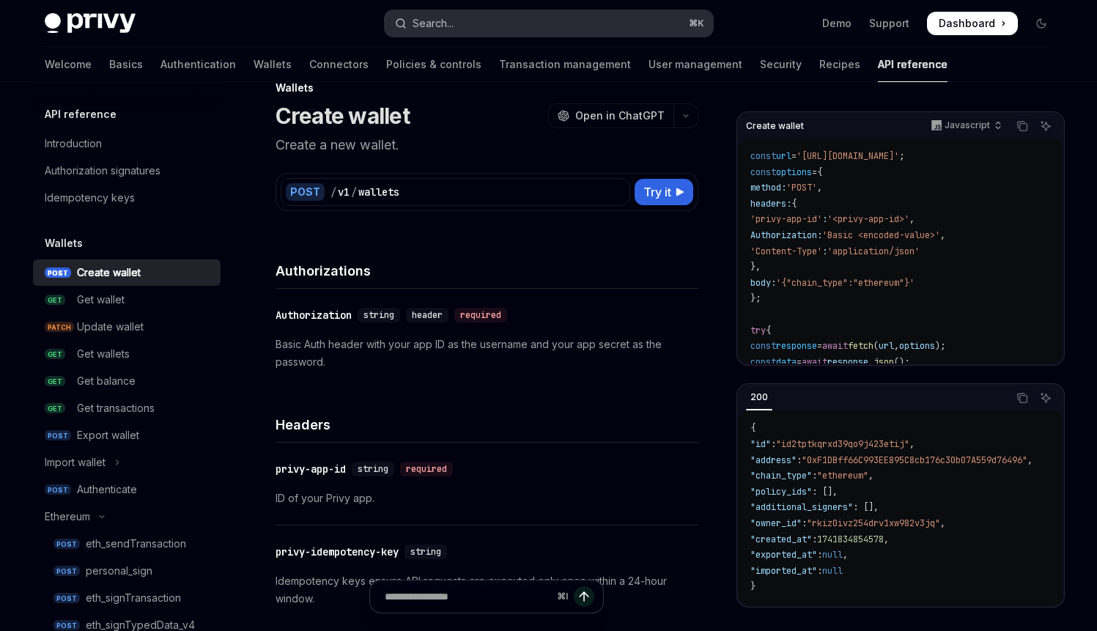
click at [470, 29] on button "Search... ⌘ K" at bounding box center [549, 23] width 328 height 26
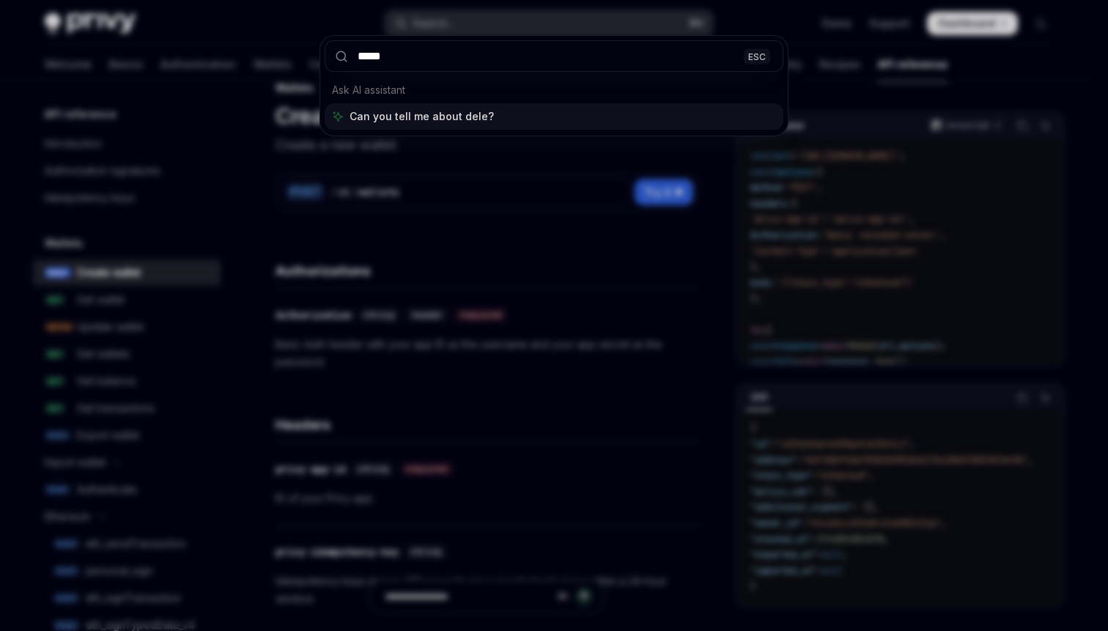
type input "******"
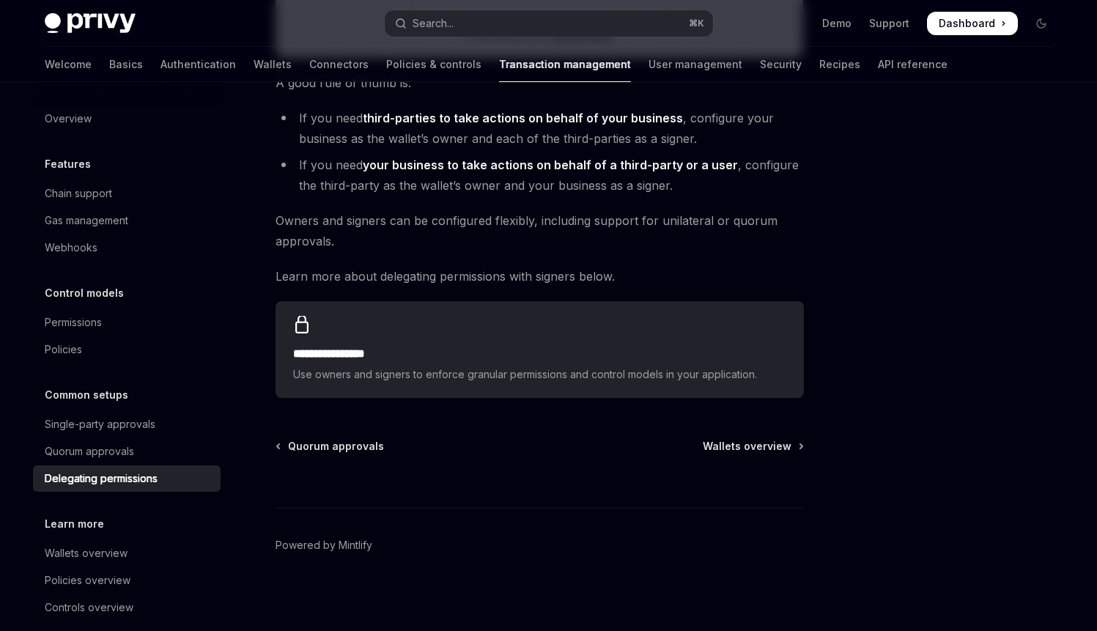
scroll to position [605, 0]
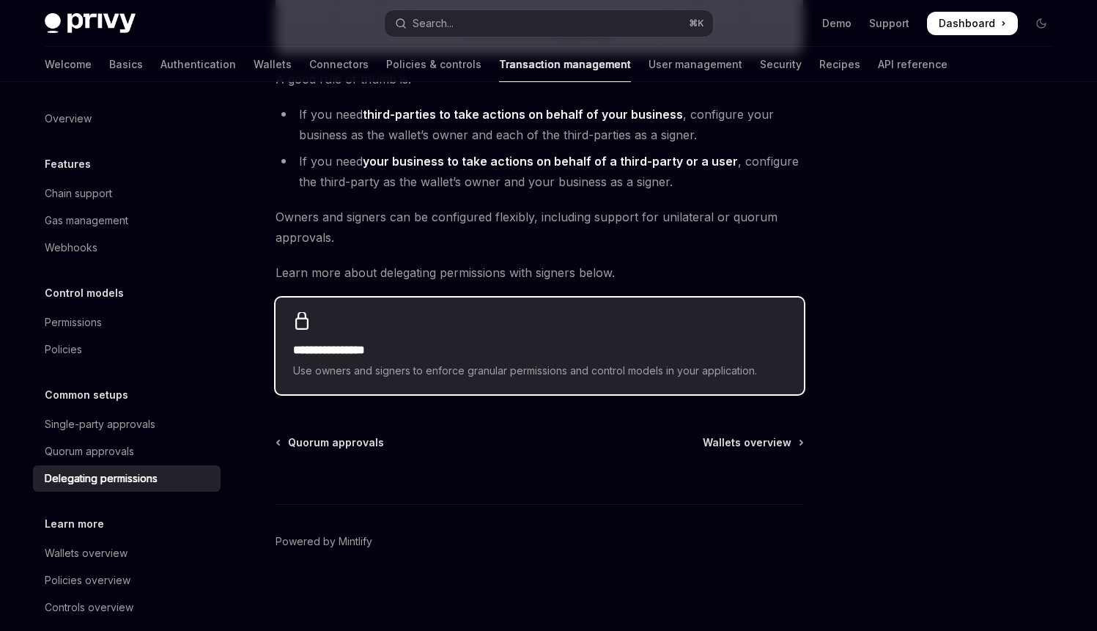
click at [564, 338] on div "**********" at bounding box center [540, 346] width 528 height 97
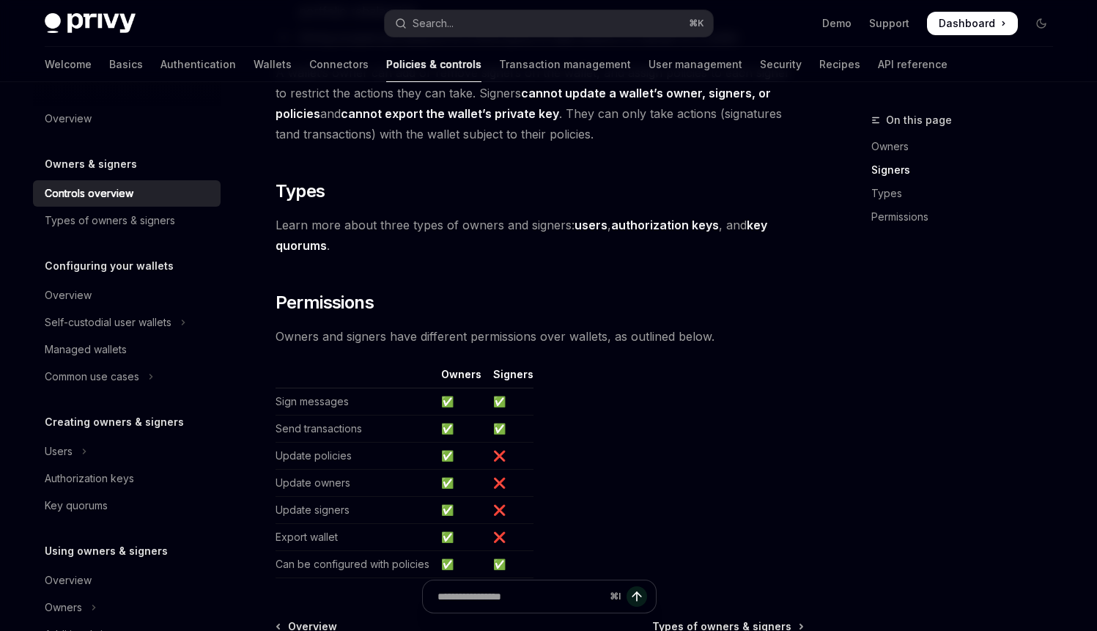
type textarea "*"
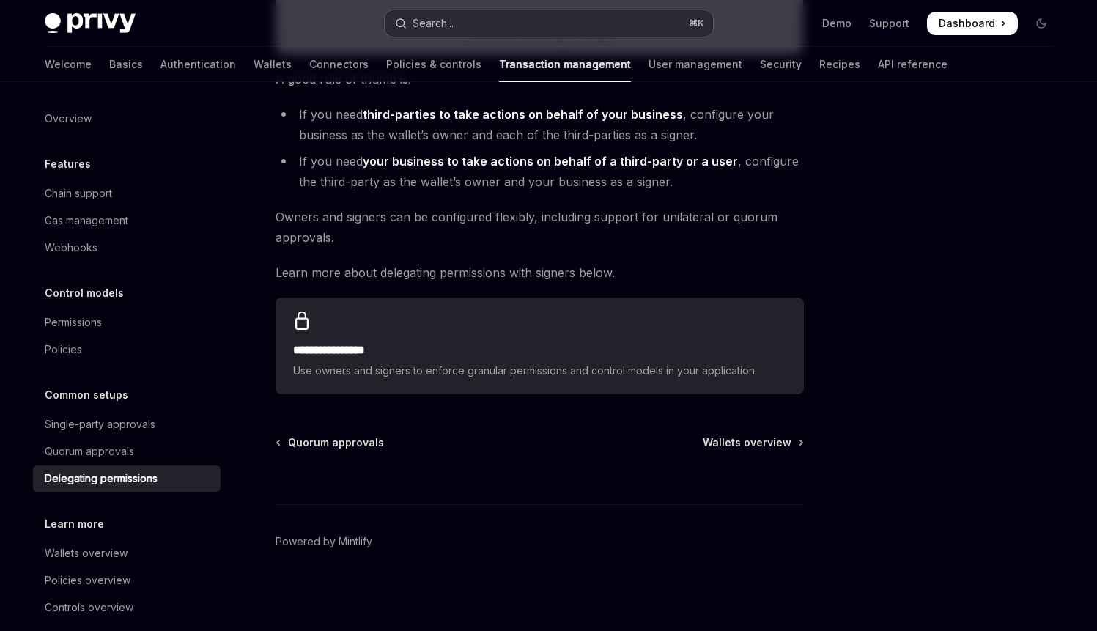
click at [541, 23] on button "Search... ⌘ K" at bounding box center [549, 23] width 328 height 26
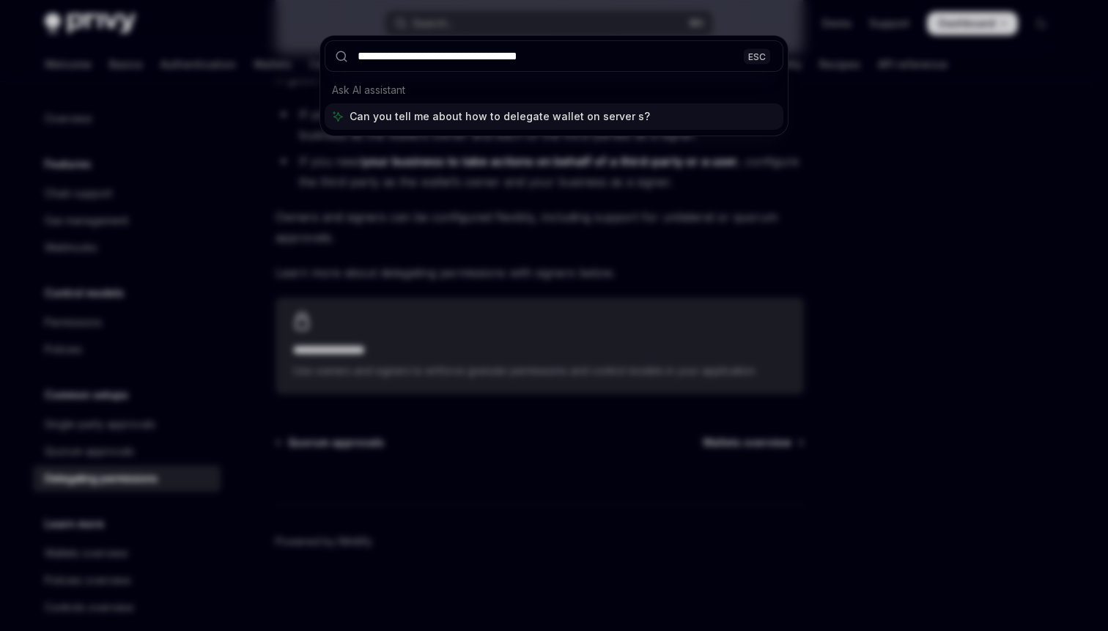
type input "**********"
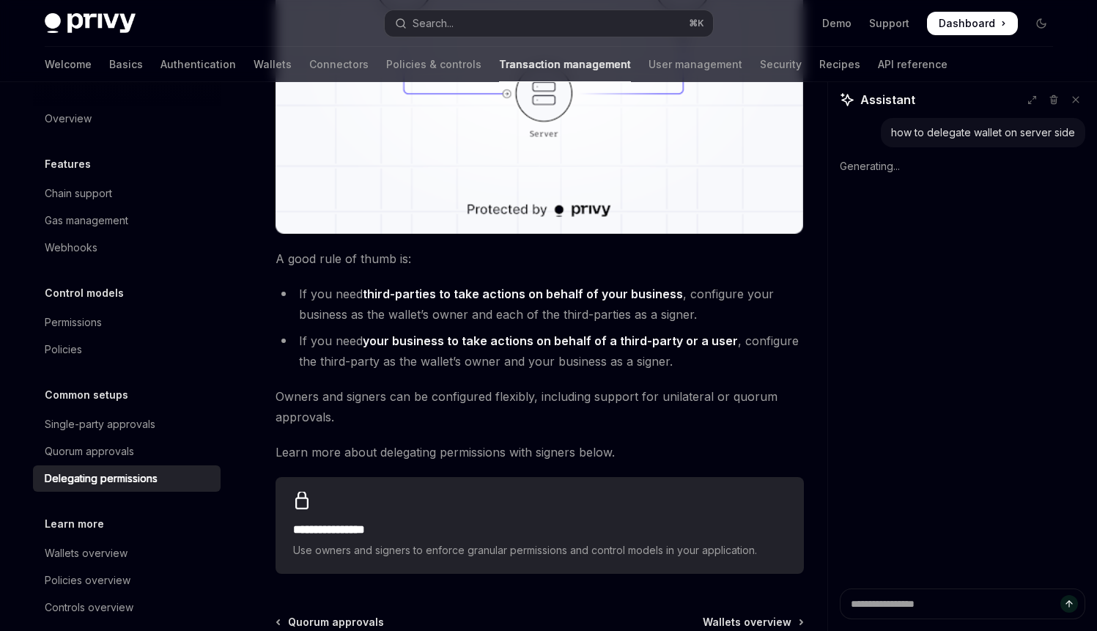
scroll to position [0, 0]
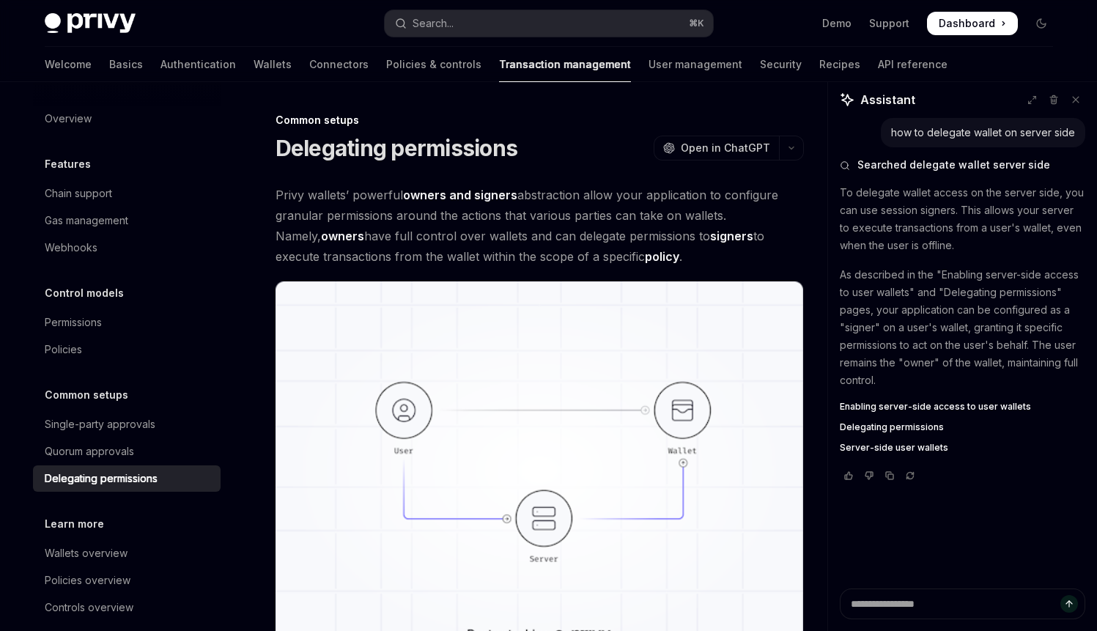
click at [936, 406] on span "Enabling server-side access to user wallets" at bounding box center [935, 407] width 191 height 12
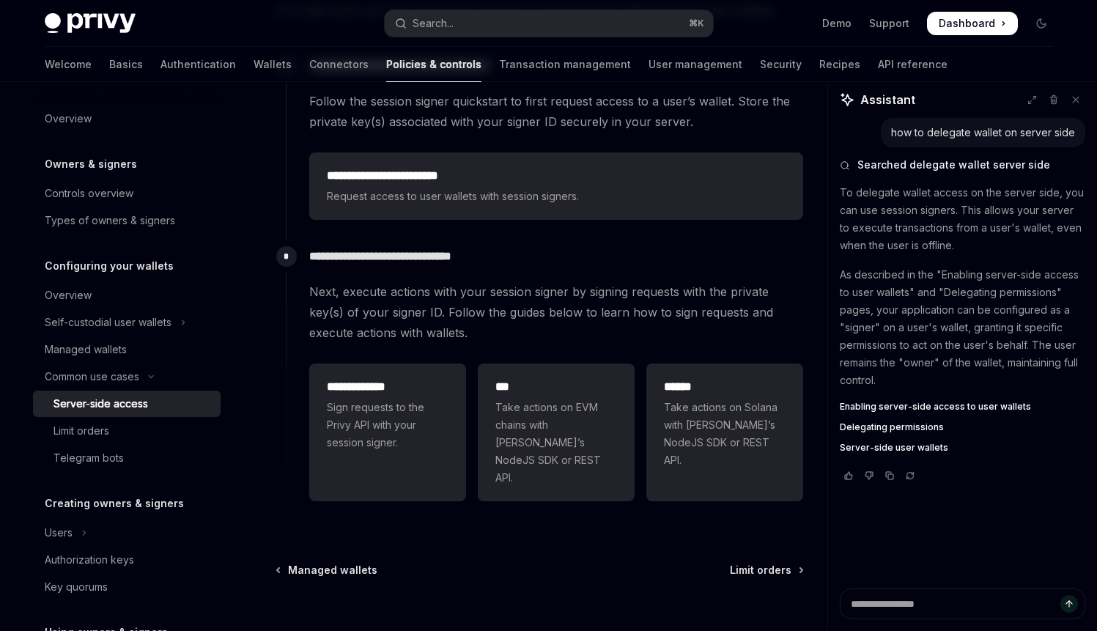
scroll to position [365, 0]
click at [907, 428] on span "Delegating permissions" at bounding box center [892, 427] width 104 height 12
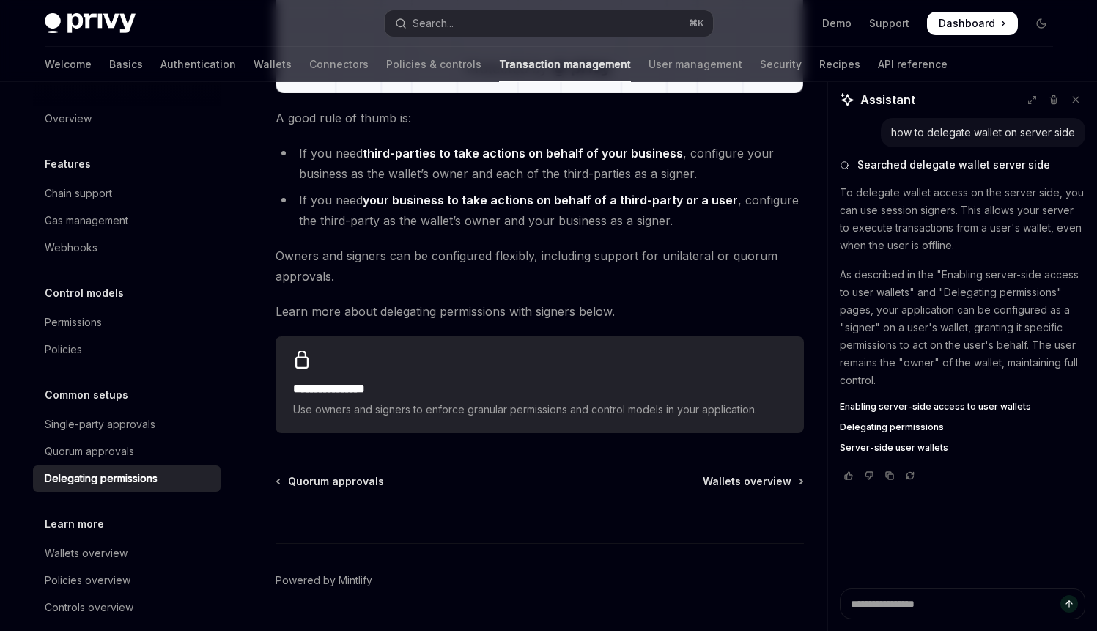
scroll to position [569, 0]
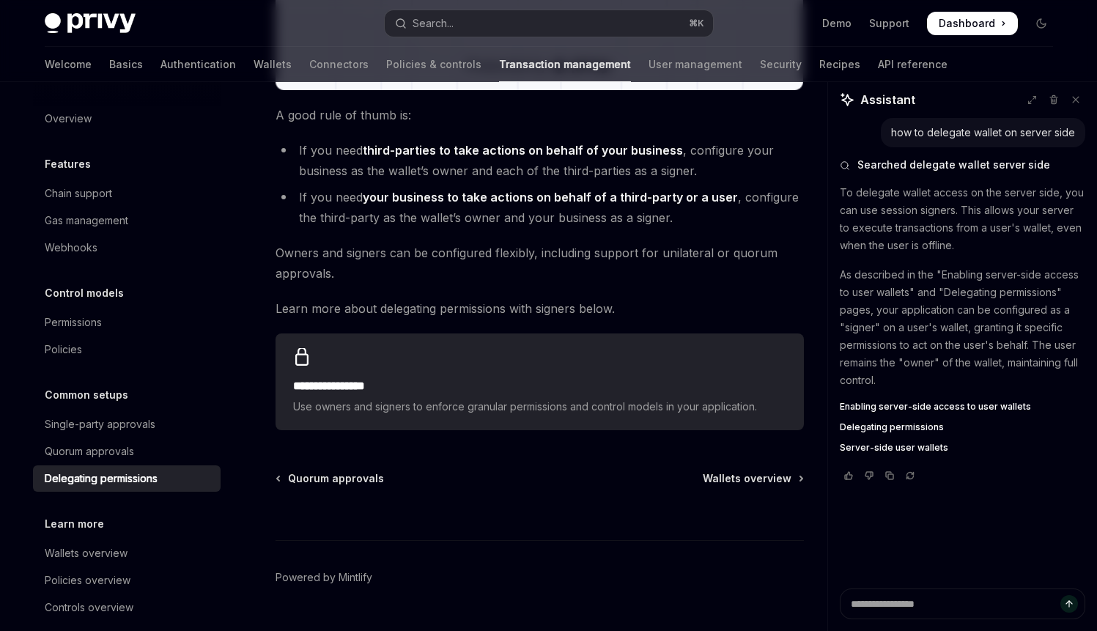
click at [909, 402] on span "Enabling server-side access to user wallets" at bounding box center [935, 407] width 191 height 12
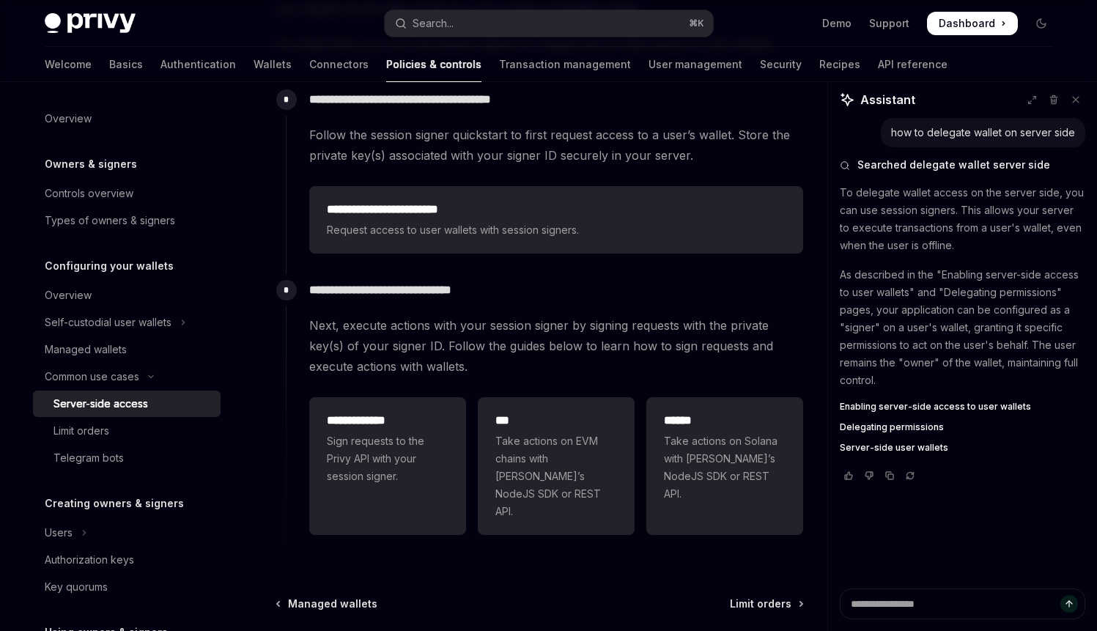
scroll to position [331, 0]
click at [573, 450] on span "Take actions on EVM chains with [PERSON_NAME]’s NodeJS SDK or REST API." at bounding box center [557, 476] width 122 height 88
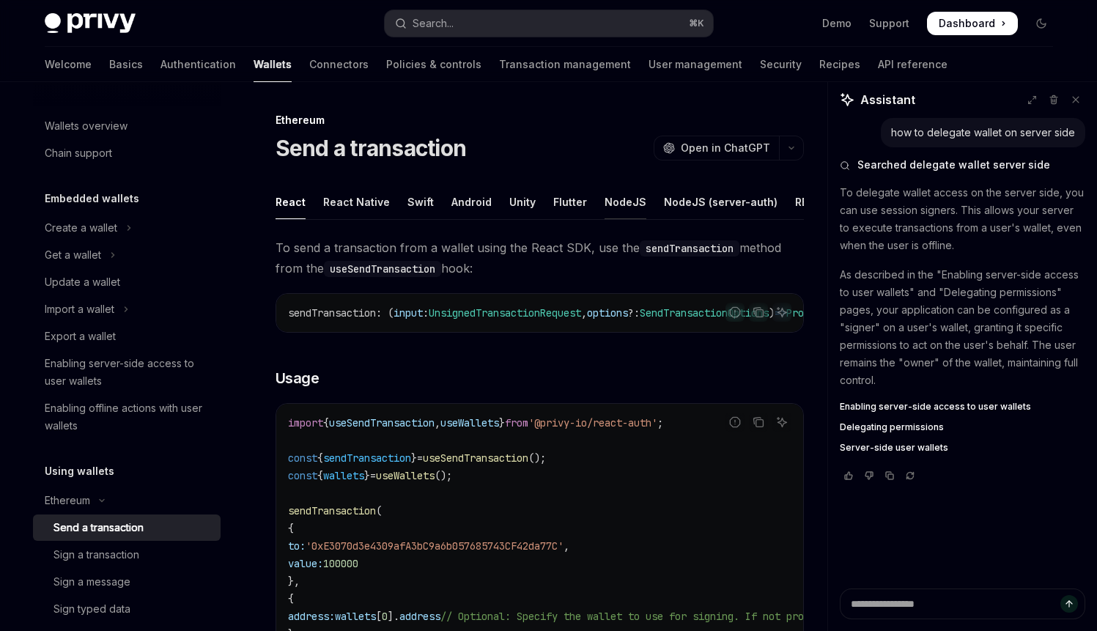
click at [605, 199] on div "NodeJS" at bounding box center [626, 202] width 42 height 34
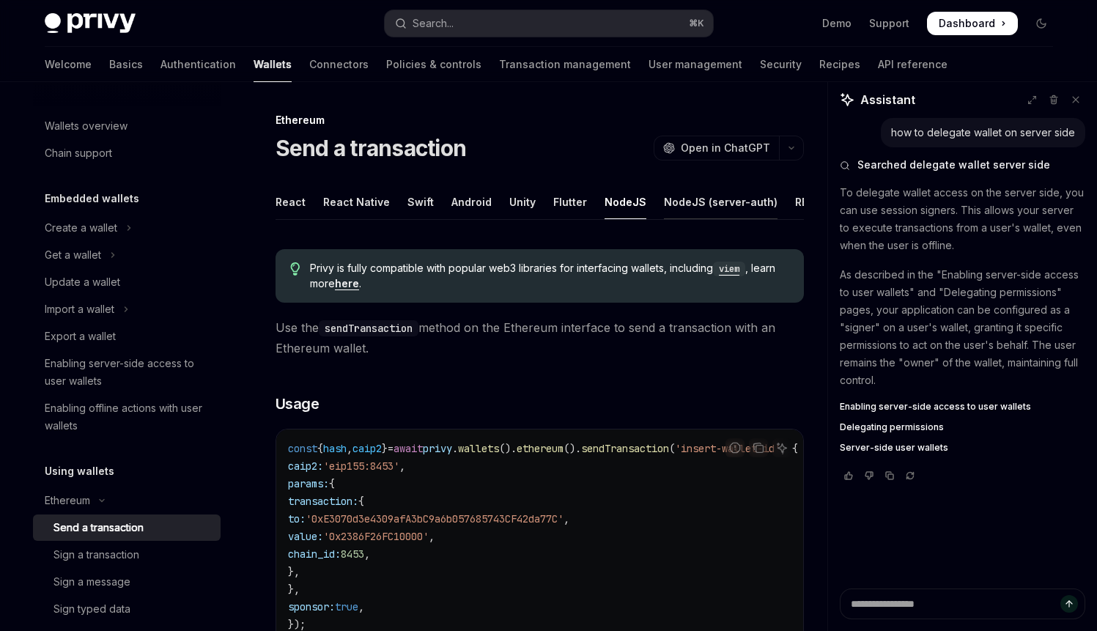
click at [715, 205] on div "NodeJS (server-auth)" at bounding box center [721, 202] width 114 height 34
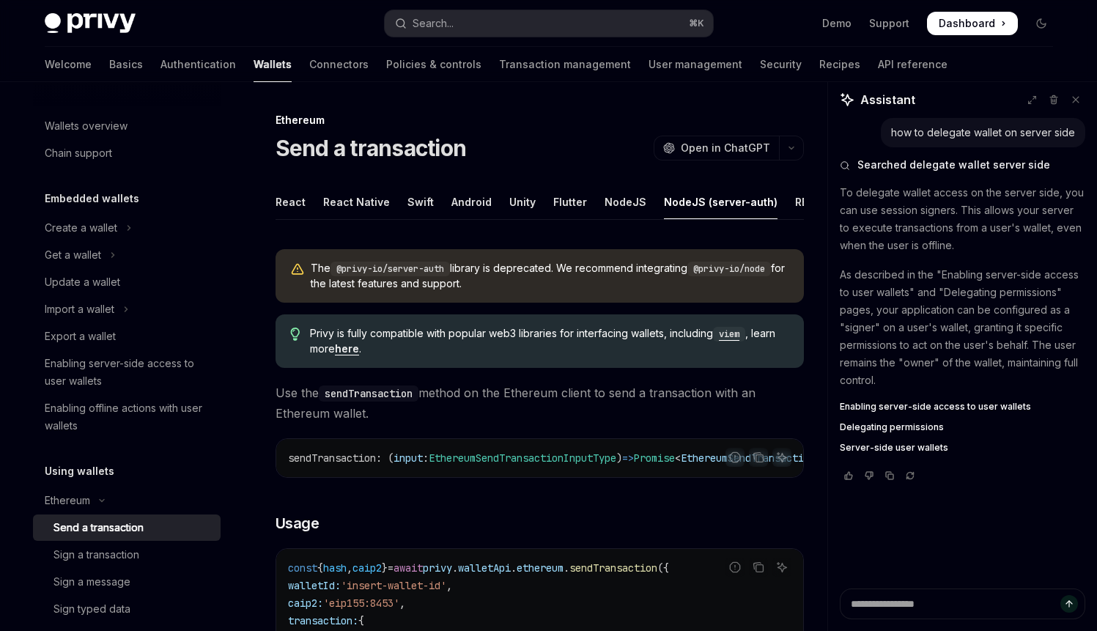
click at [306, 202] on ul "React React Native Swift Android Unity Flutter NodeJS NodeJS (server-auth) REST…" at bounding box center [540, 202] width 528 height 35
click at [292, 202] on div "React" at bounding box center [291, 202] width 30 height 34
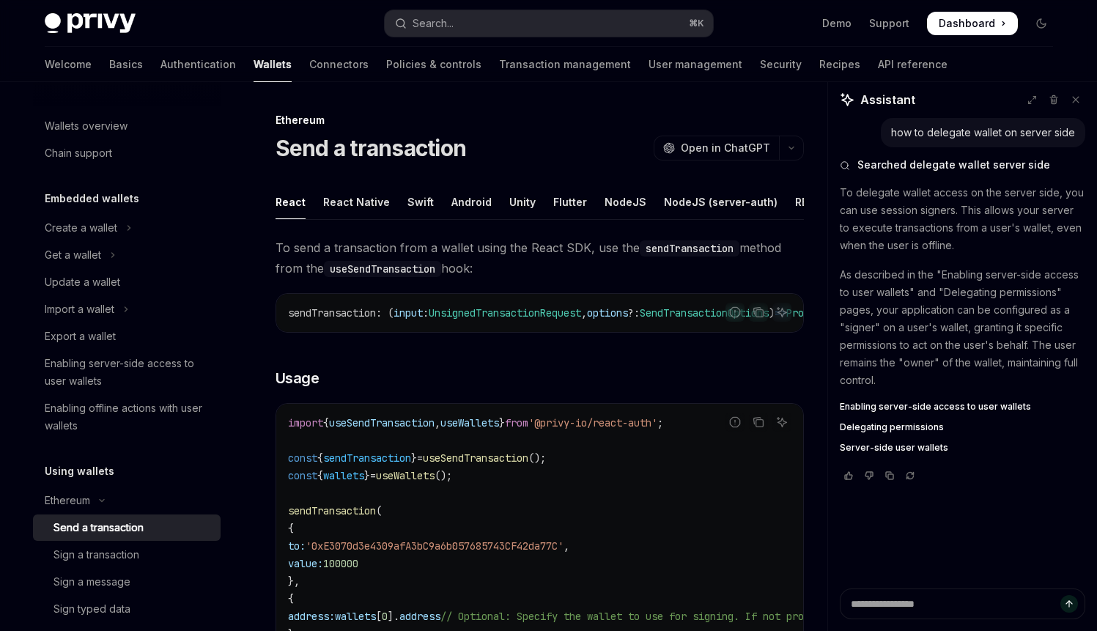
scroll to position [1, 0]
click at [619, 202] on div "NodeJS" at bounding box center [626, 200] width 42 height 34
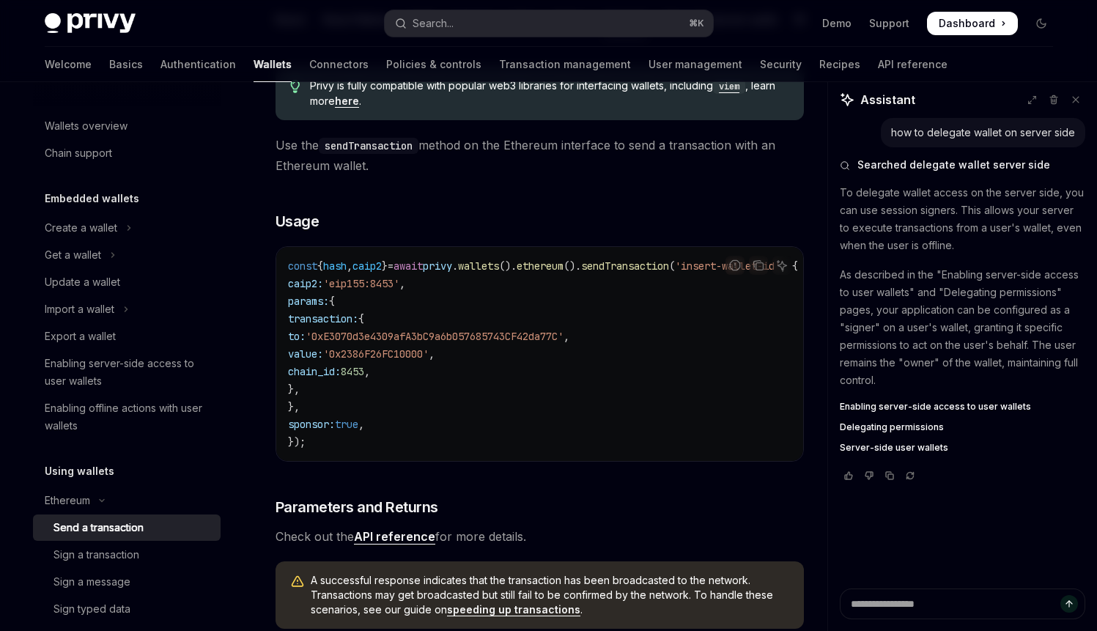
scroll to position [184, 0]
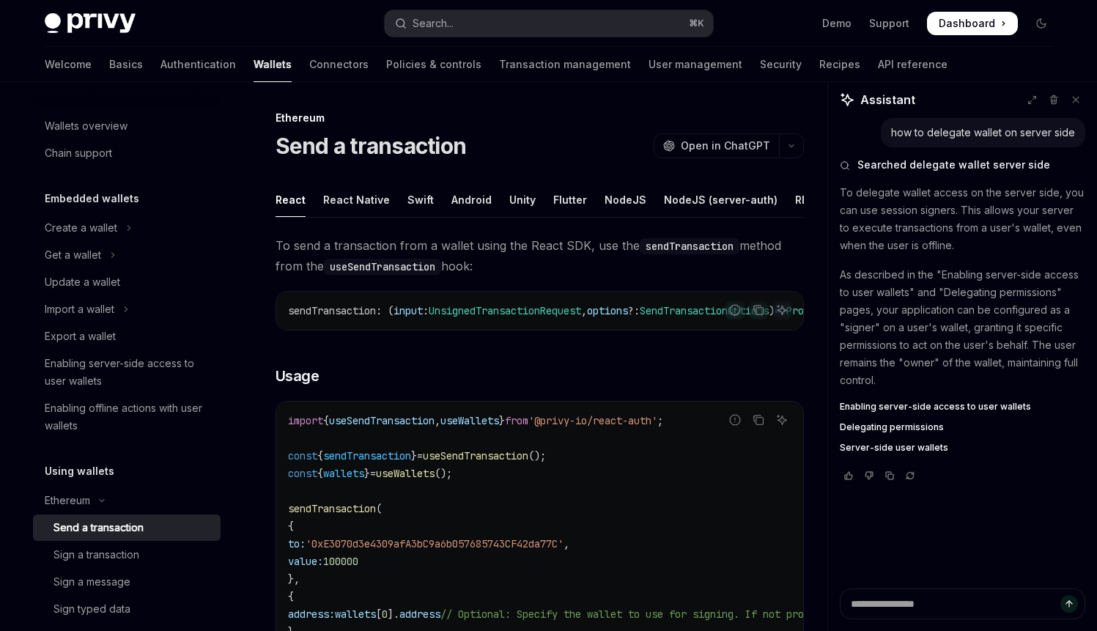
scroll to position [1, 0]
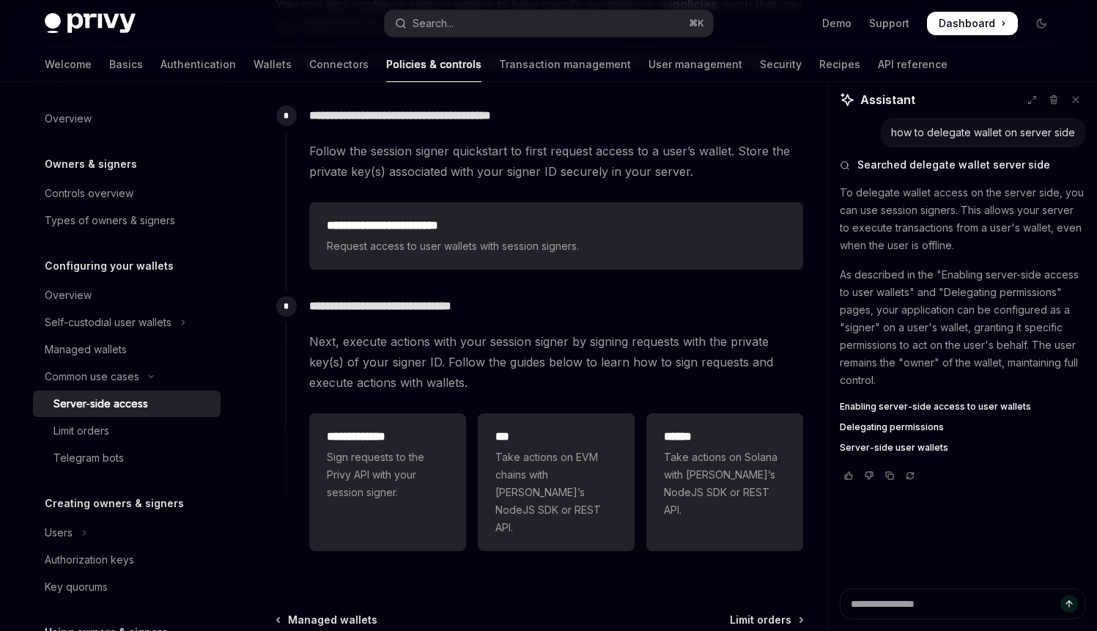
scroll to position [331, 0]
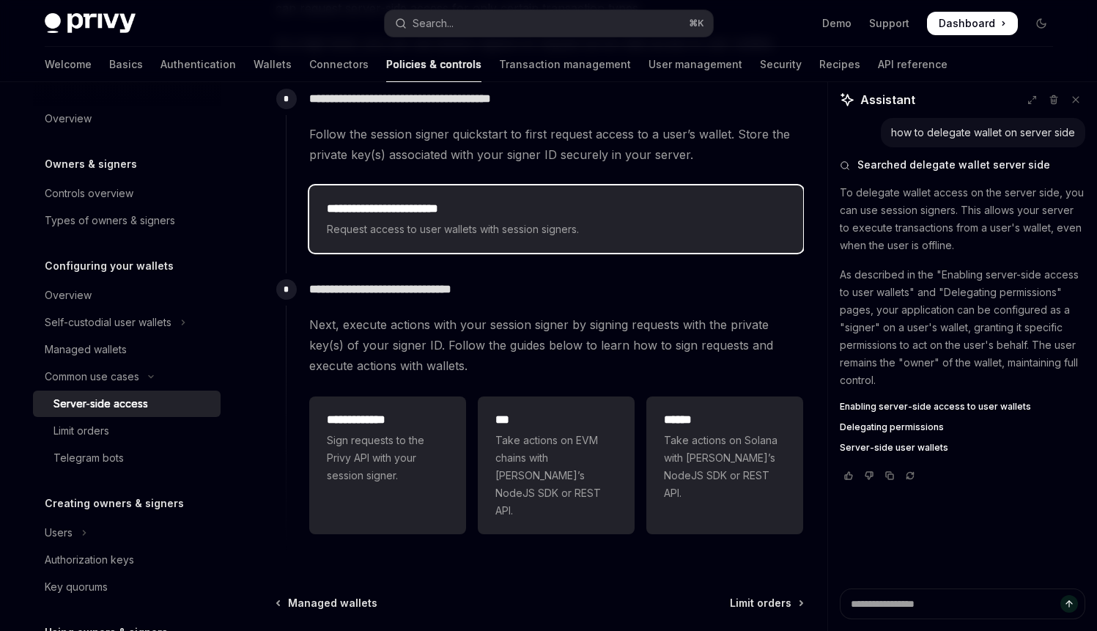
click at [502, 207] on h2 "**********" at bounding box center [556, 209] width 459 height 18
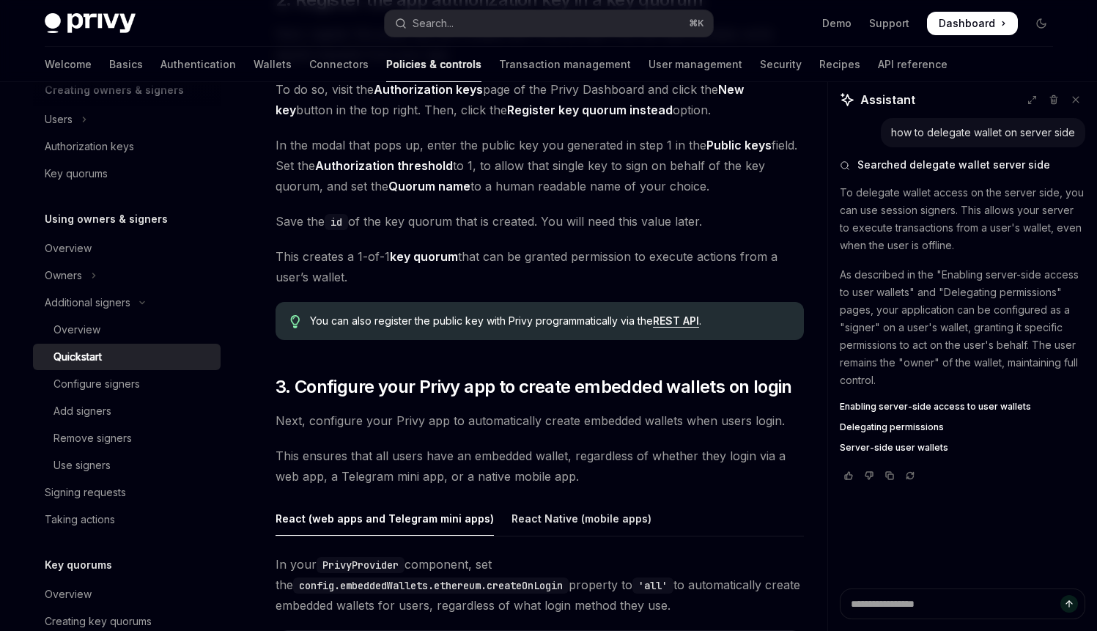
scroll to position [1128, 0]
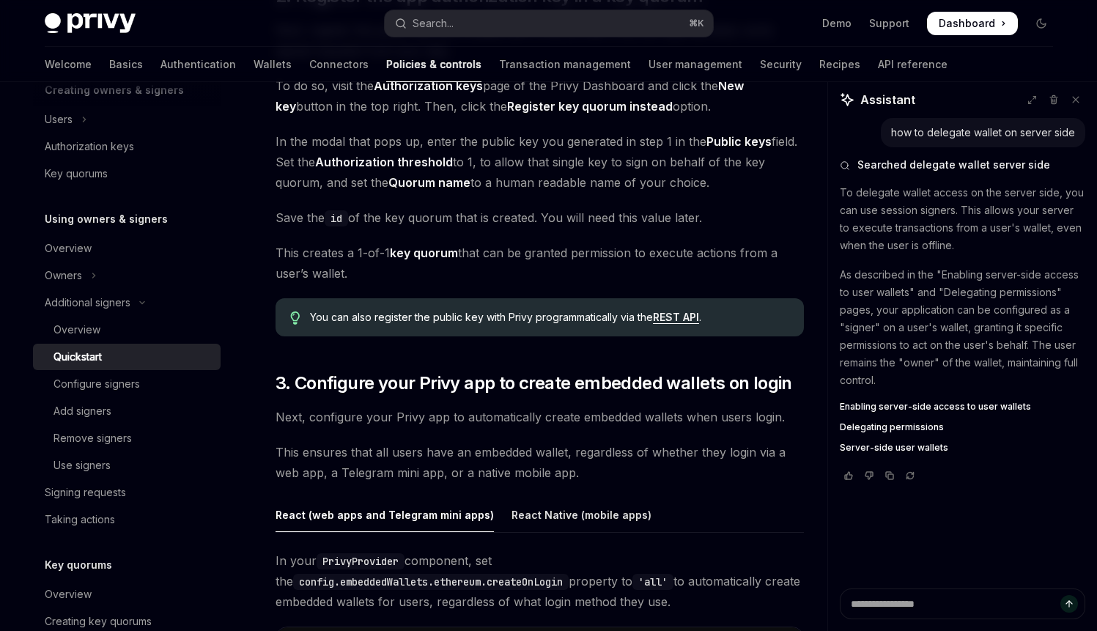
click at [877, 431] on span "Delegating permissions" at bounding box center [892, 427] width 104 height 12
type textarea "*"
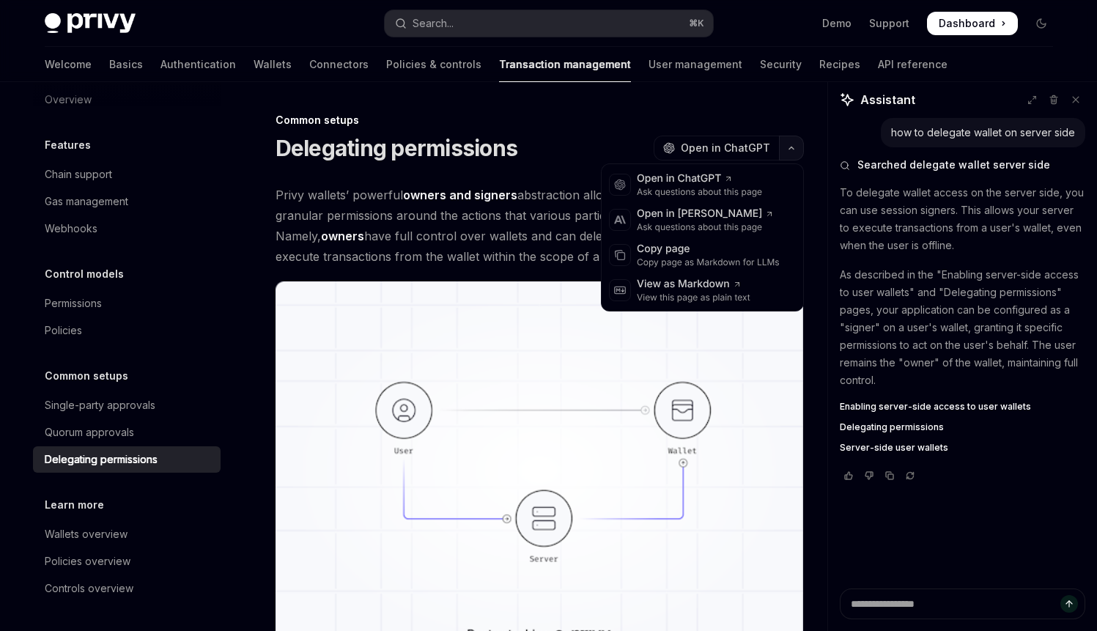
click at [792, 146] on icon "button" at bounding box center [792, 148] width 18 height 6
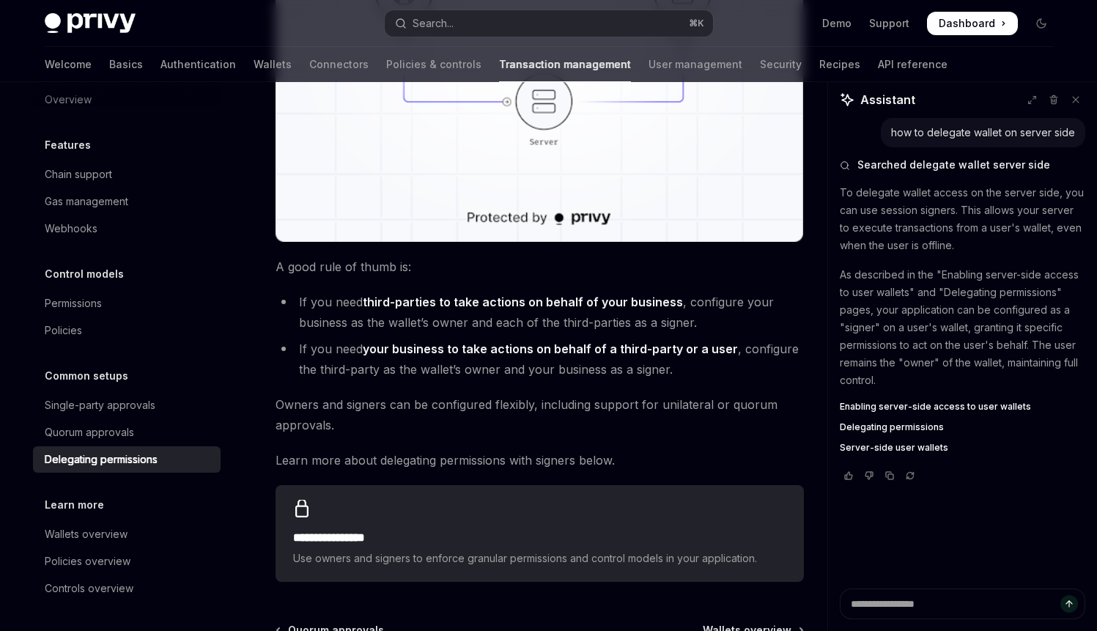
scroll to position [419, 0]
